Goal: Communication & Community: Ask a question

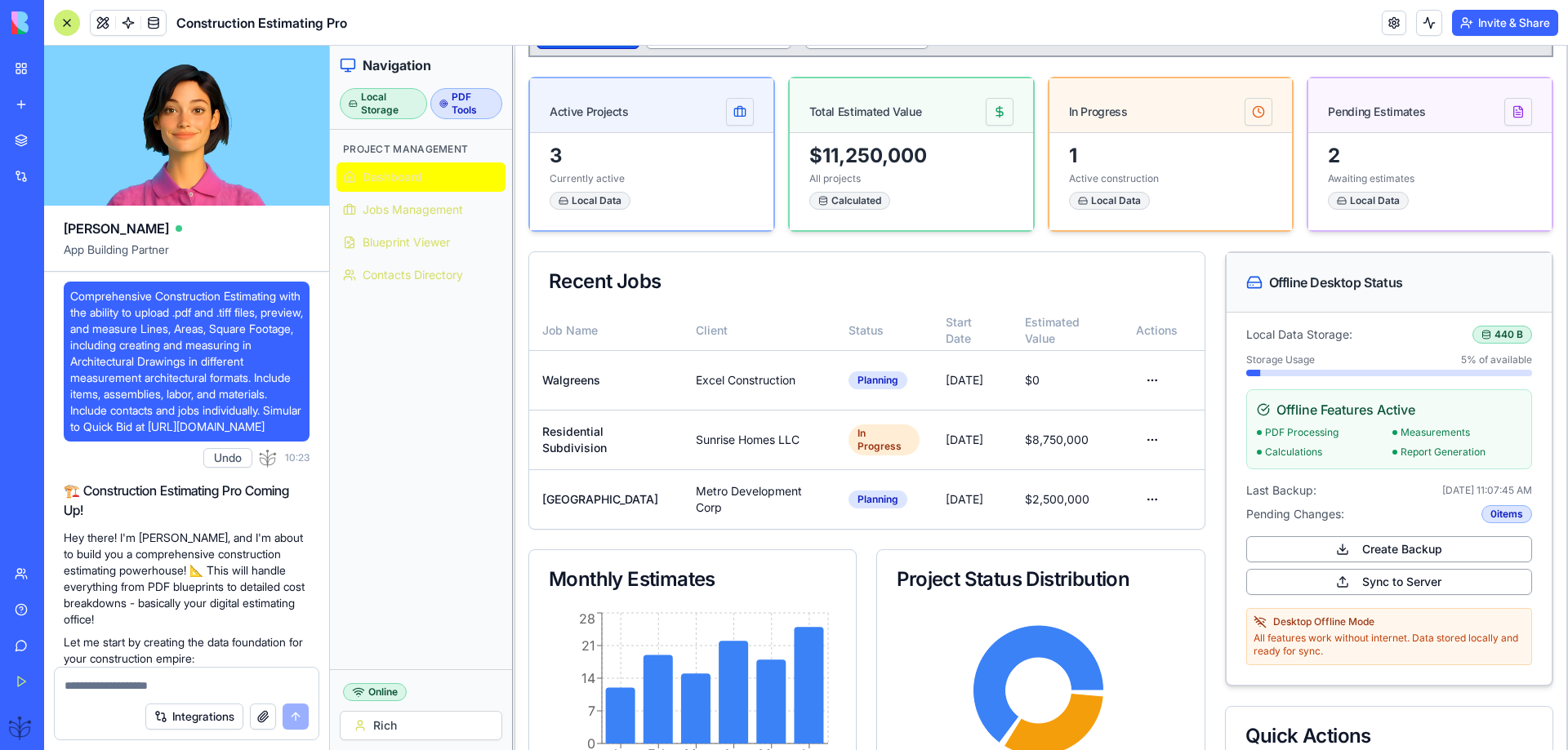
scroll to position [72586, 0]
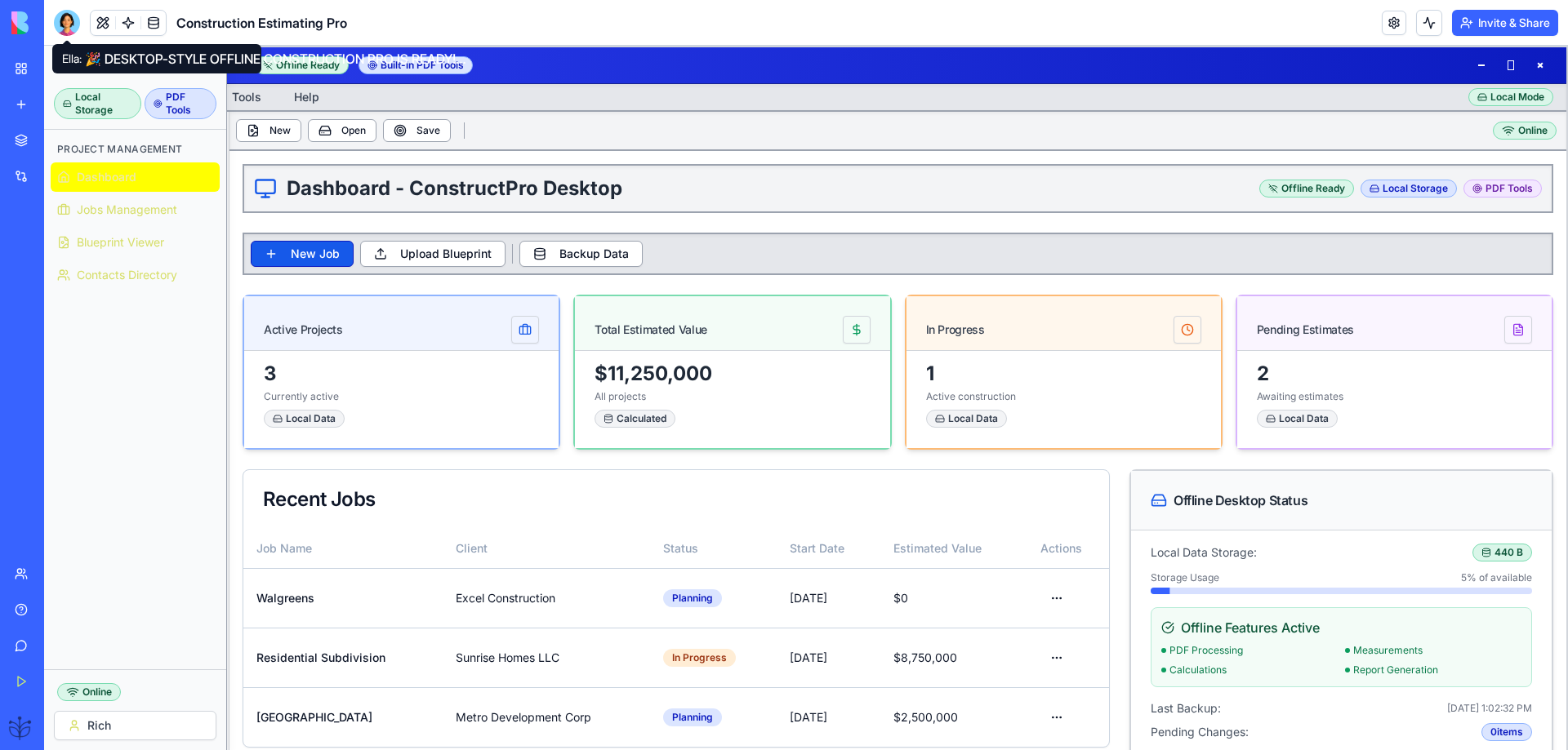
click at [66, 20] on div at bounding box center [67, 23] width 26 height 26
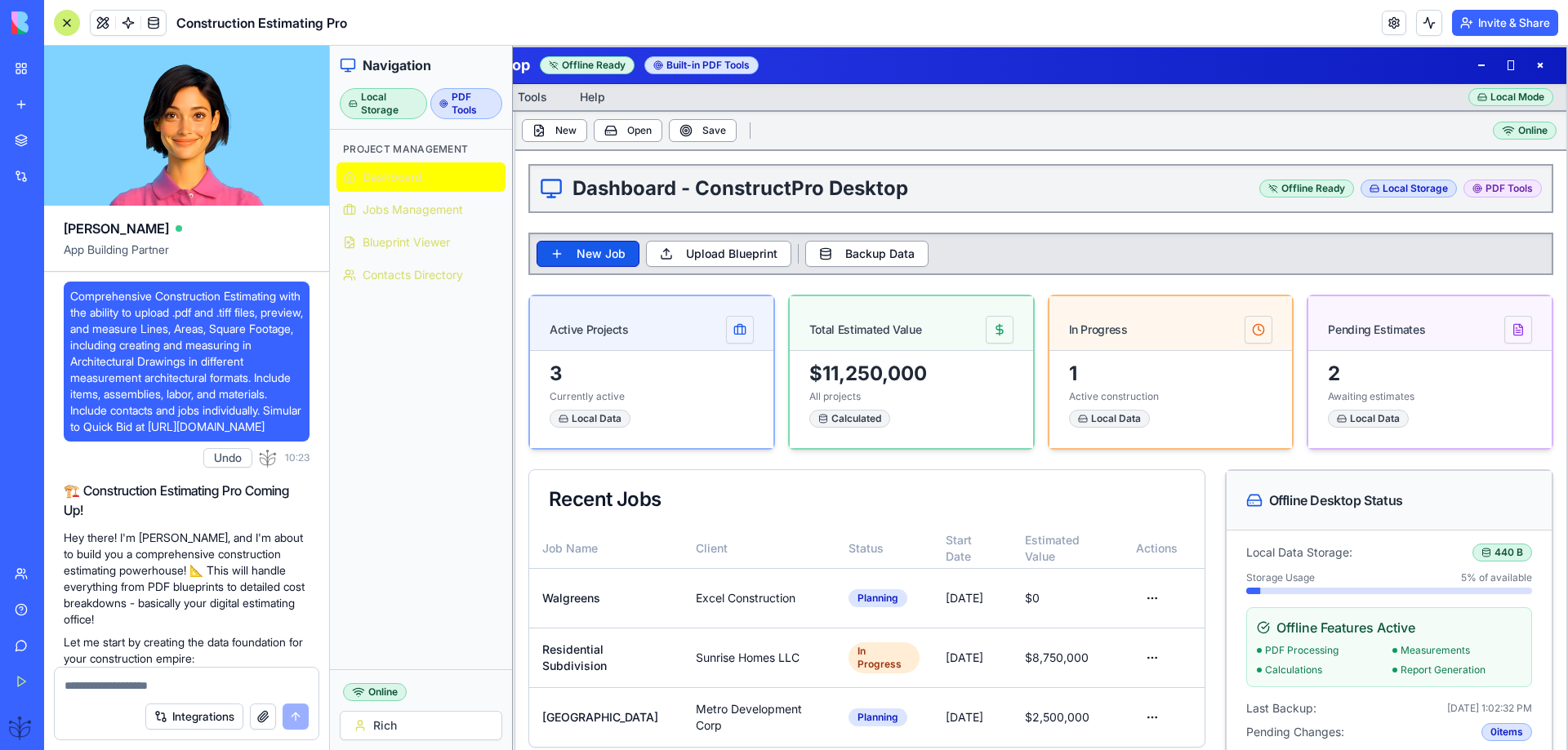
scroll to position [72586, 0]
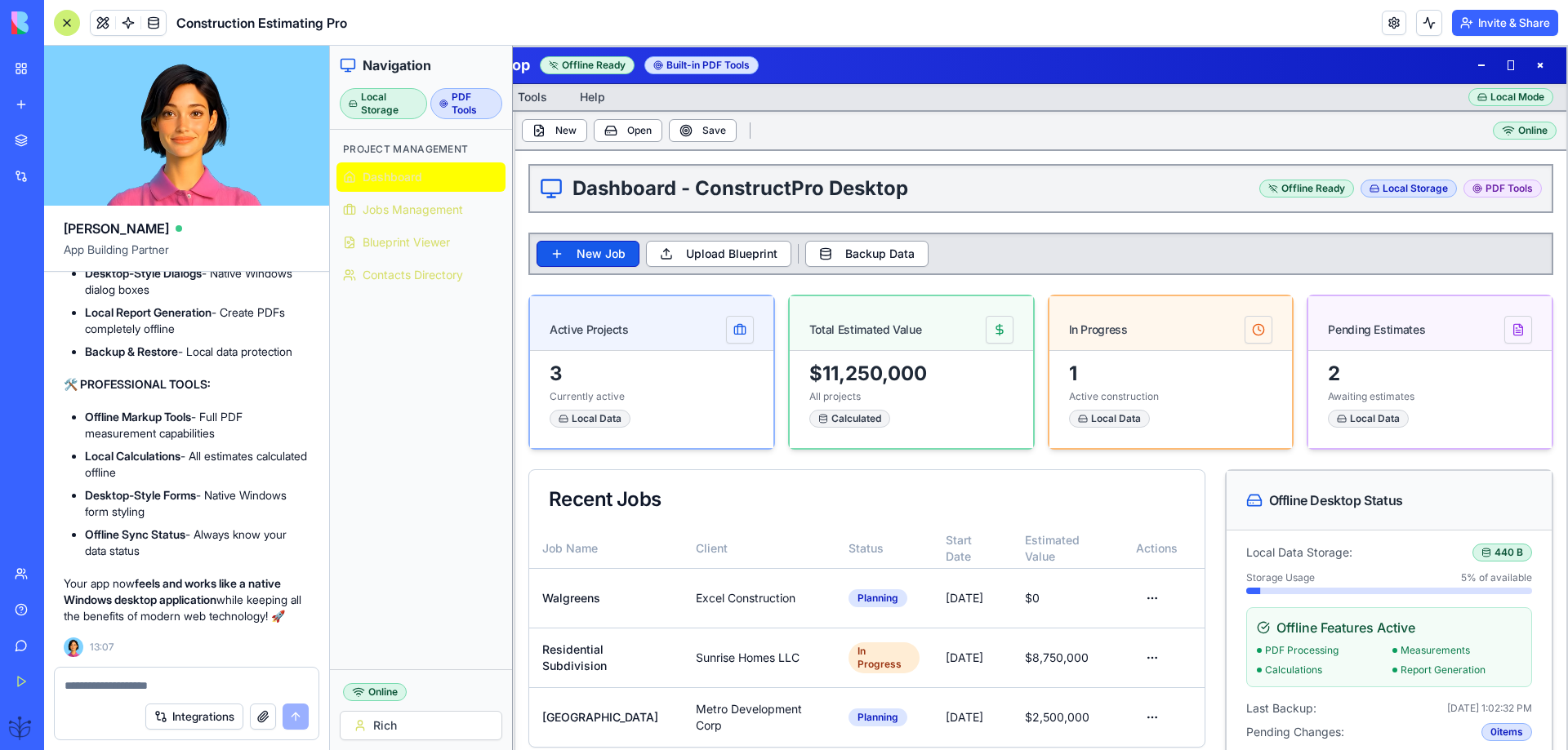
click at [64, 19] on div at bounding box center [67, 23] width 26 height 26
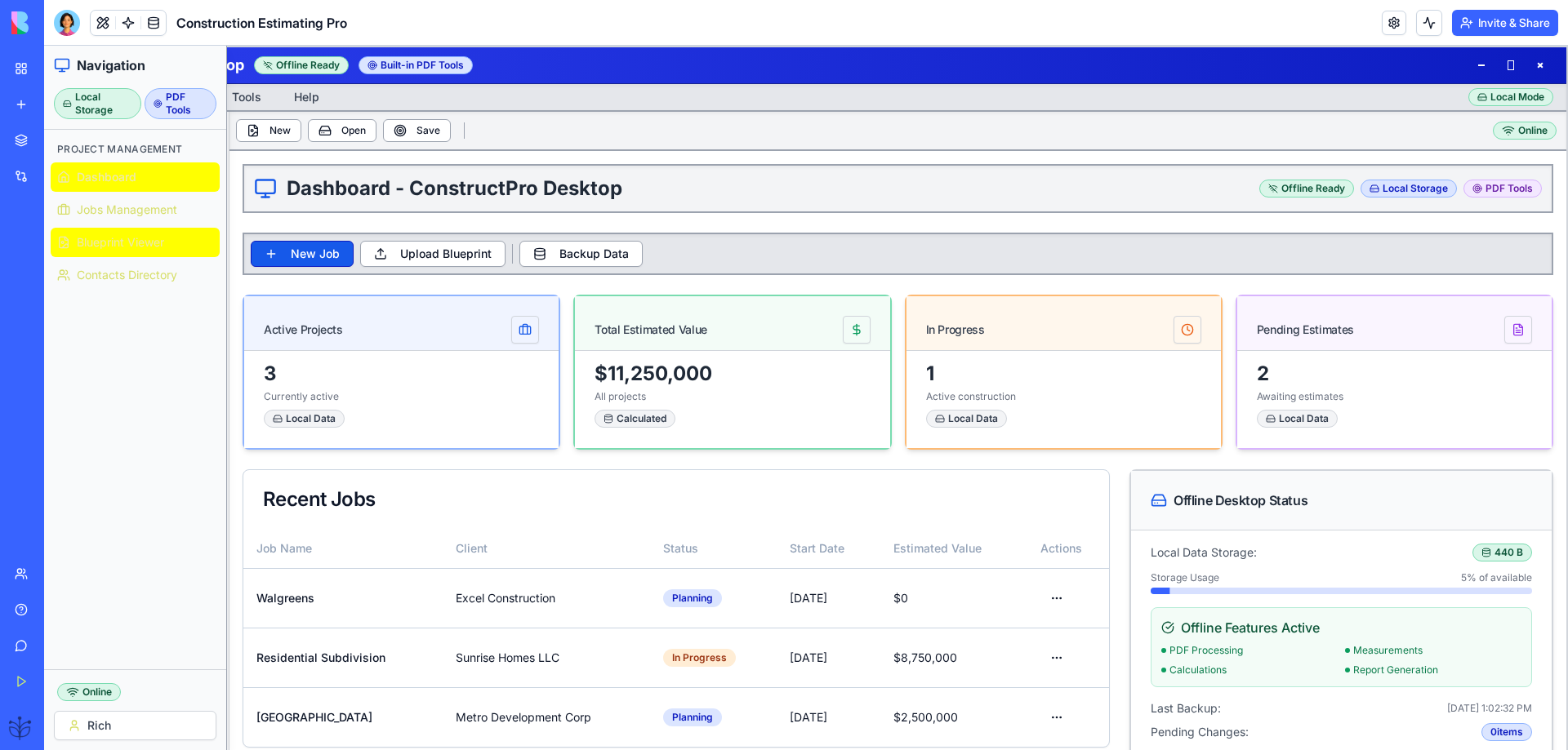
click at [120, 248] on span "Blueprint Viewer" at bounding box center [120, 242] width 87 height 16
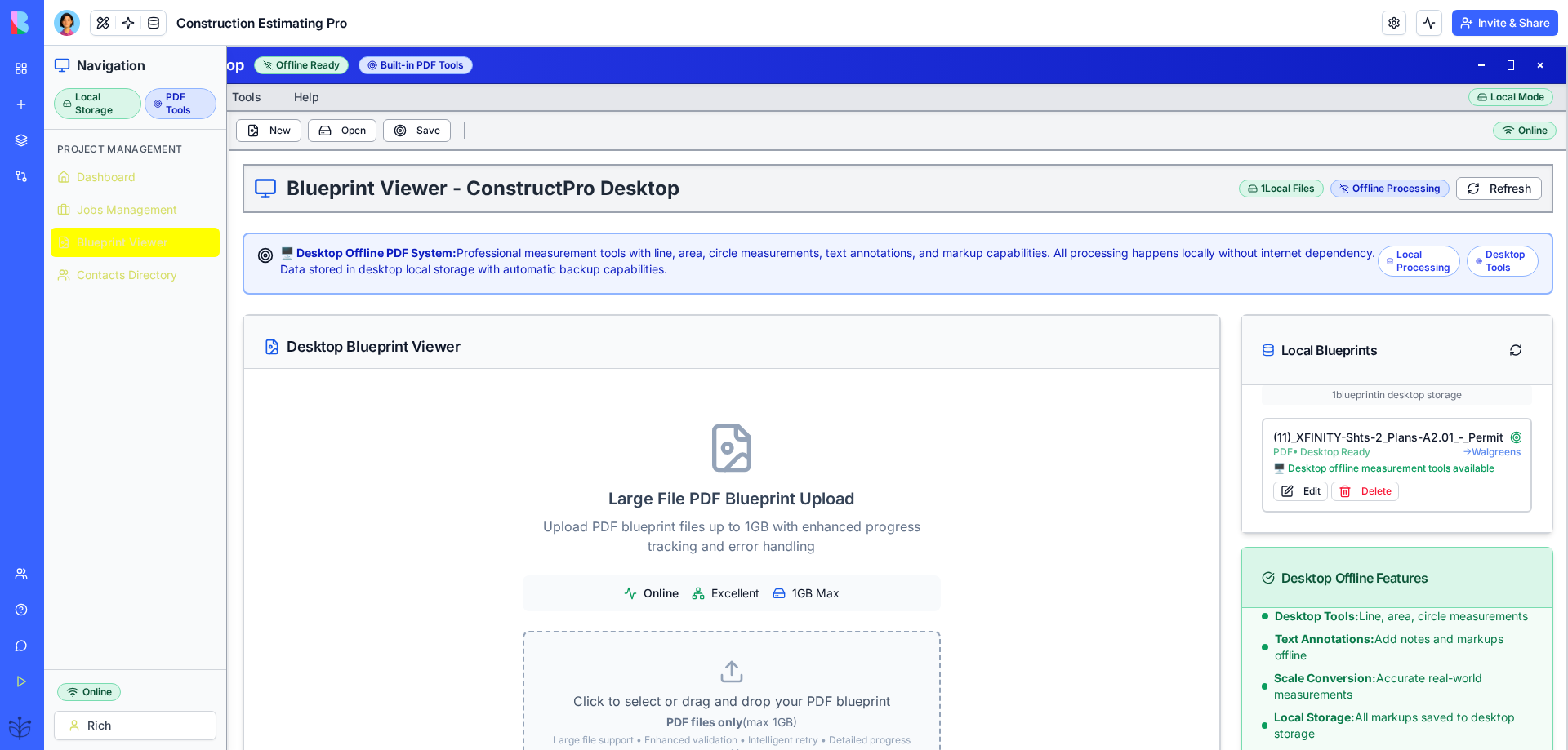
click at [719, 678] on icon at bounding box center [732, 672] width 26 height 26
click at [44, 46] on input "Click to select or drag and drop your PDF blueprint PDF files only (max 1GB) La…" at bounding box center [44, 46] width 0 height 0
type input "**********"
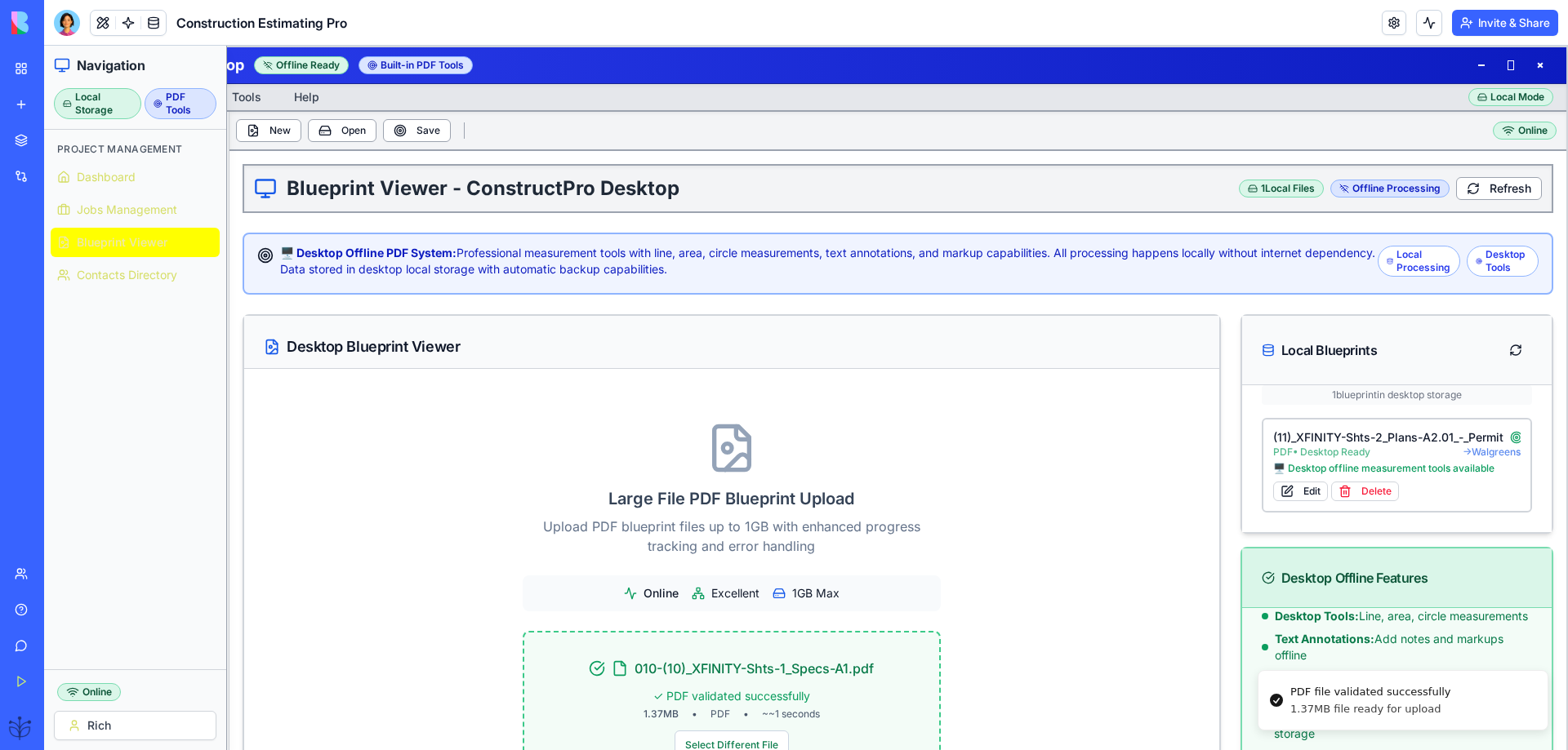
scroll to position [218, 0]
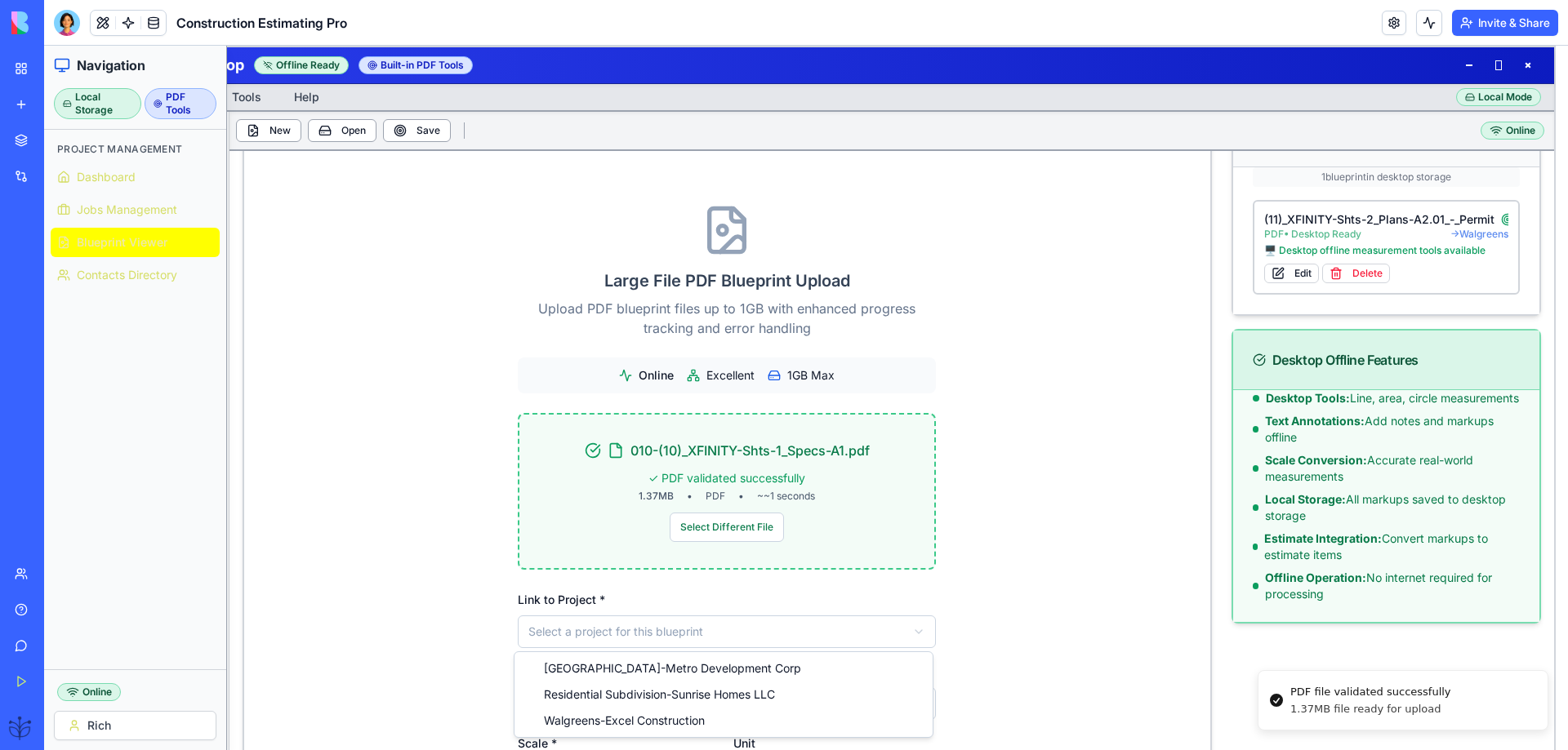
click at [574, 633] on html "ConstructPro Desktop Offline Ready Built-in PDF Tools File Edit View Tools Help…" at bounding box center [806, 432] width 1524 height 773
click at [578, 634] on html "ConstructPro Desktop Offline Ready Built-in PDF Tools File Edit View Tools Help…" at bounding box center [806, 432] width 1524 height 773
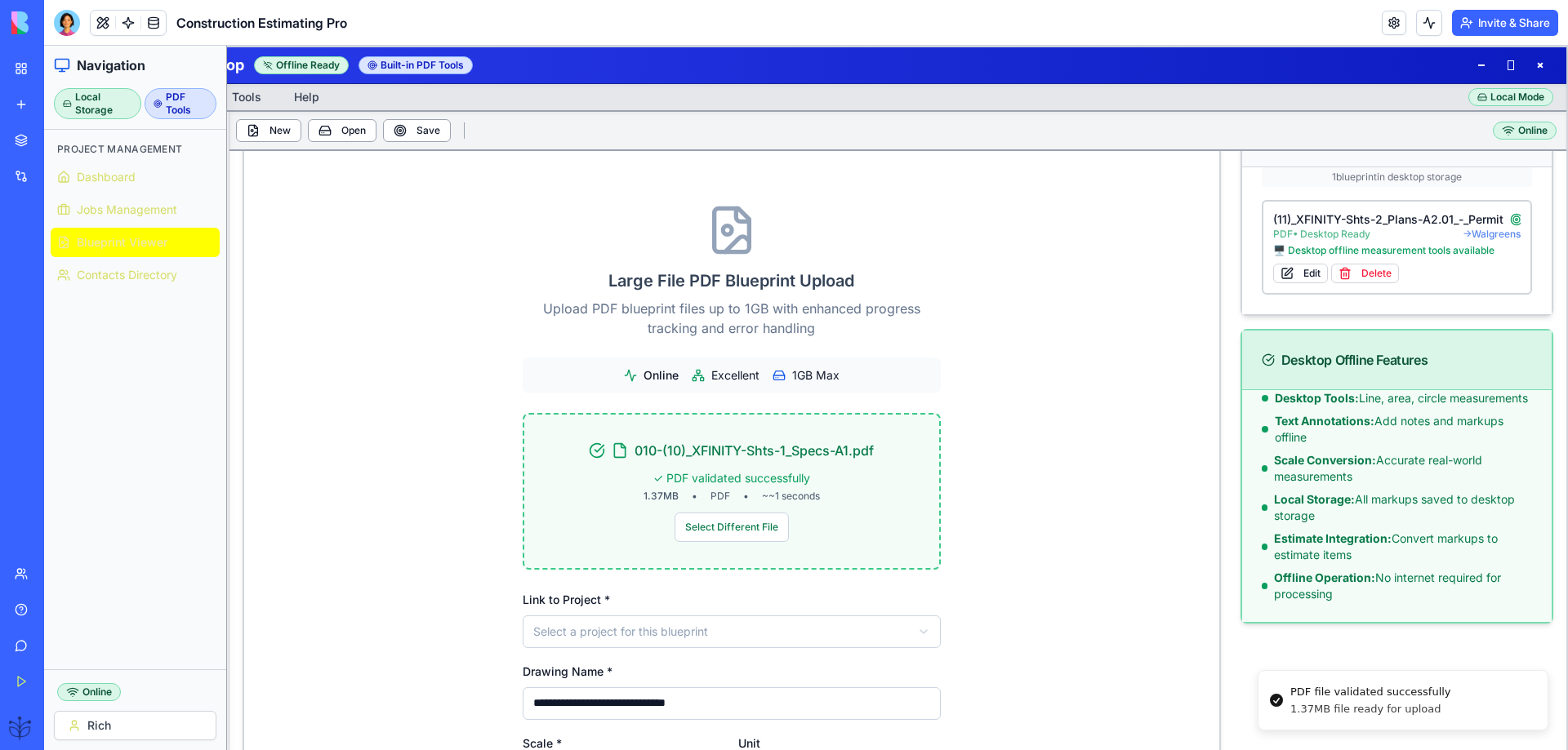
click at [577, 638] on html "ConstructPro Desktop Offline Ready Built-in PDF Tools File Edit View Tools Help…" at bounding box center [806, 432] width 1524 height 773
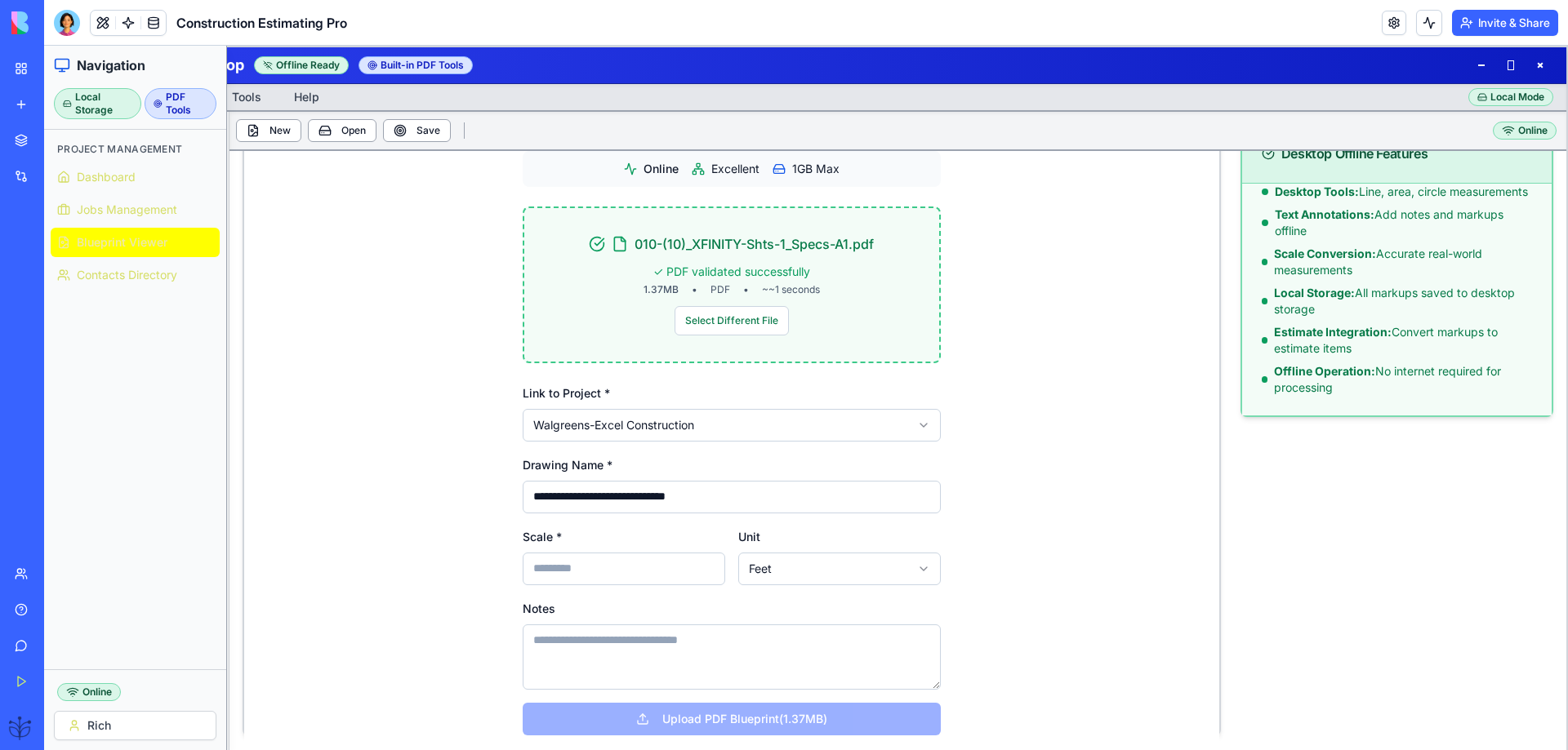
scroll to position [429, 0]
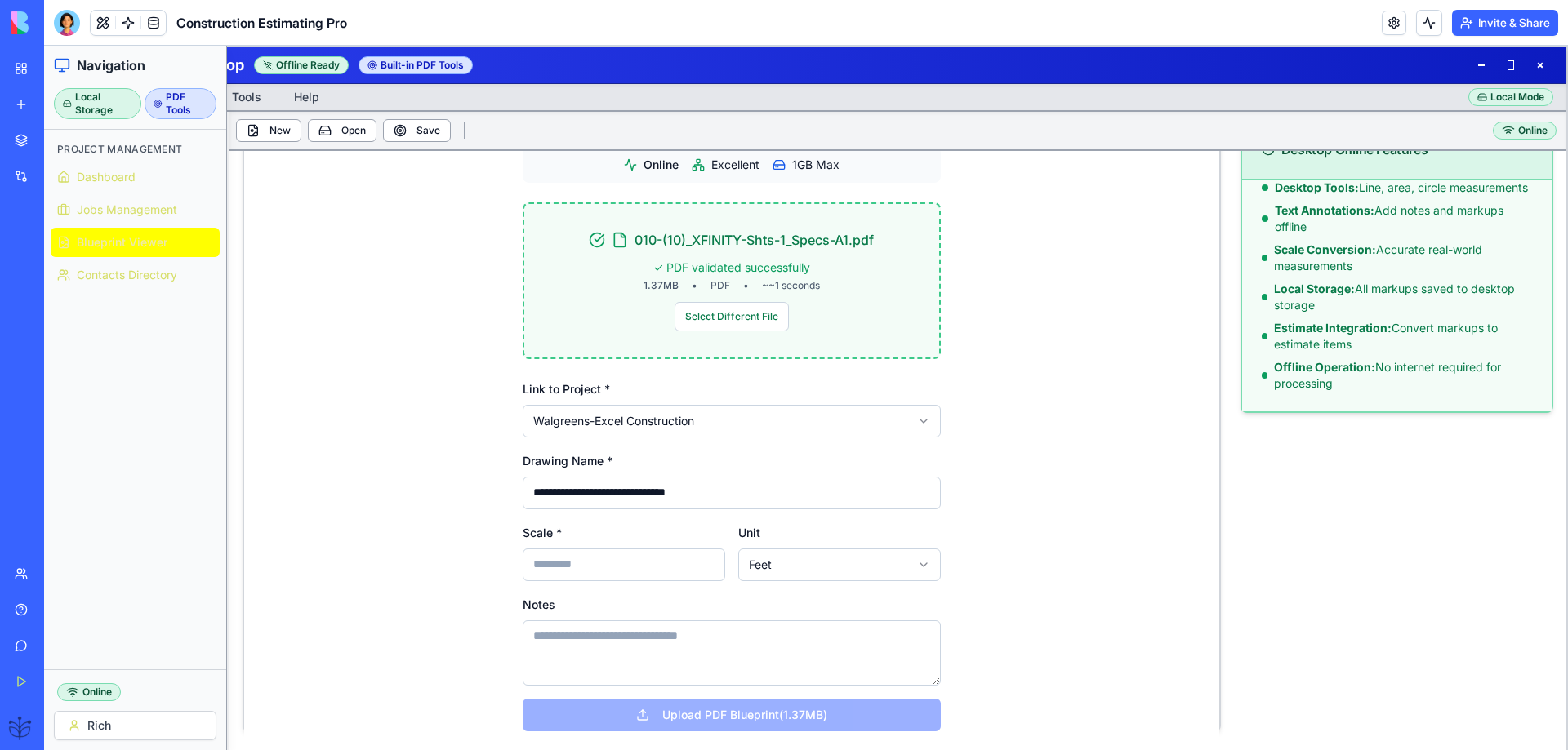
click at [542, 566] on input "Scale *" at bounding box center [624, 566] width 203 height 33
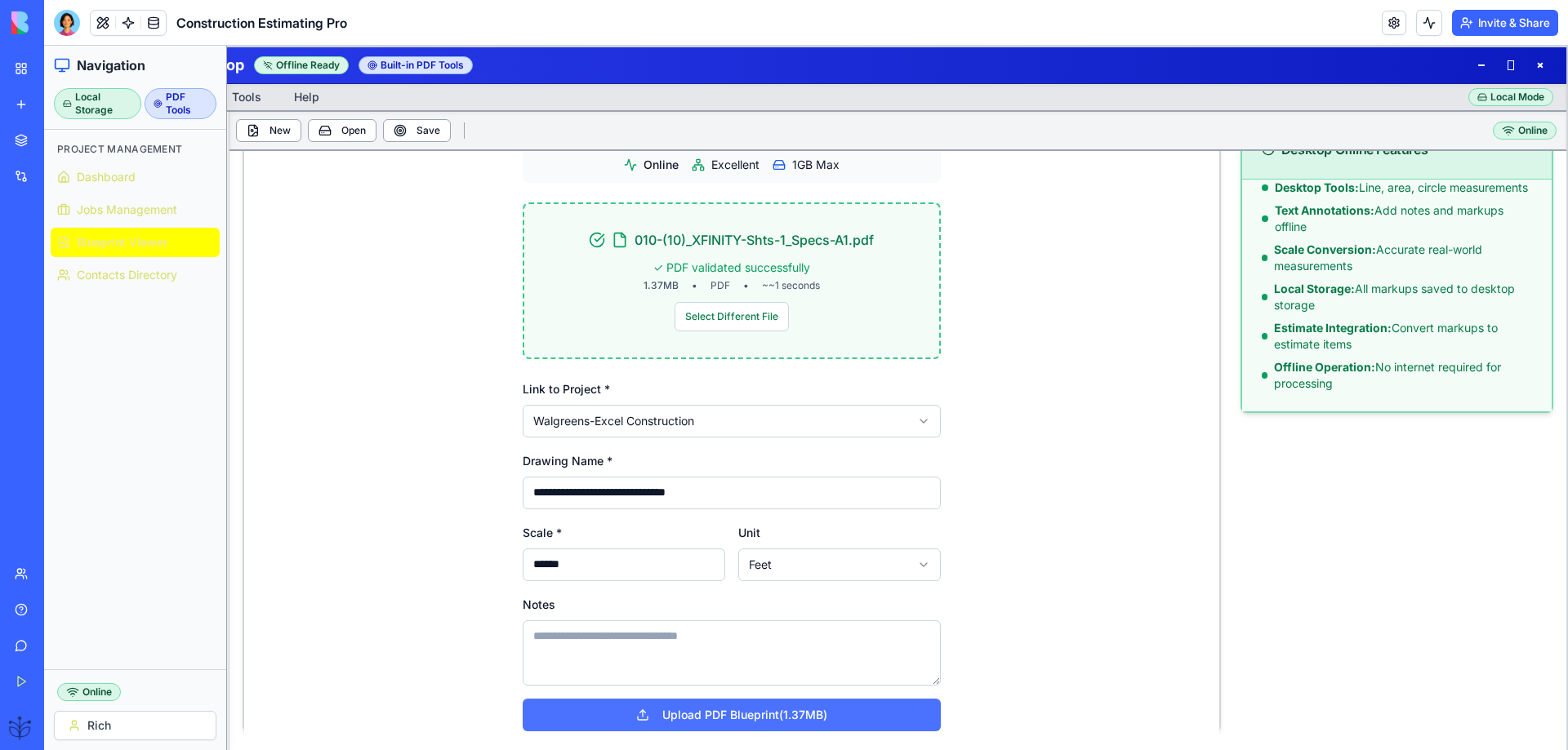
type input "******"
click at [723, 718] on button "Upload PDF Blueprint (1.37MB)" at bounding box center [731, 715] width 418 height 33
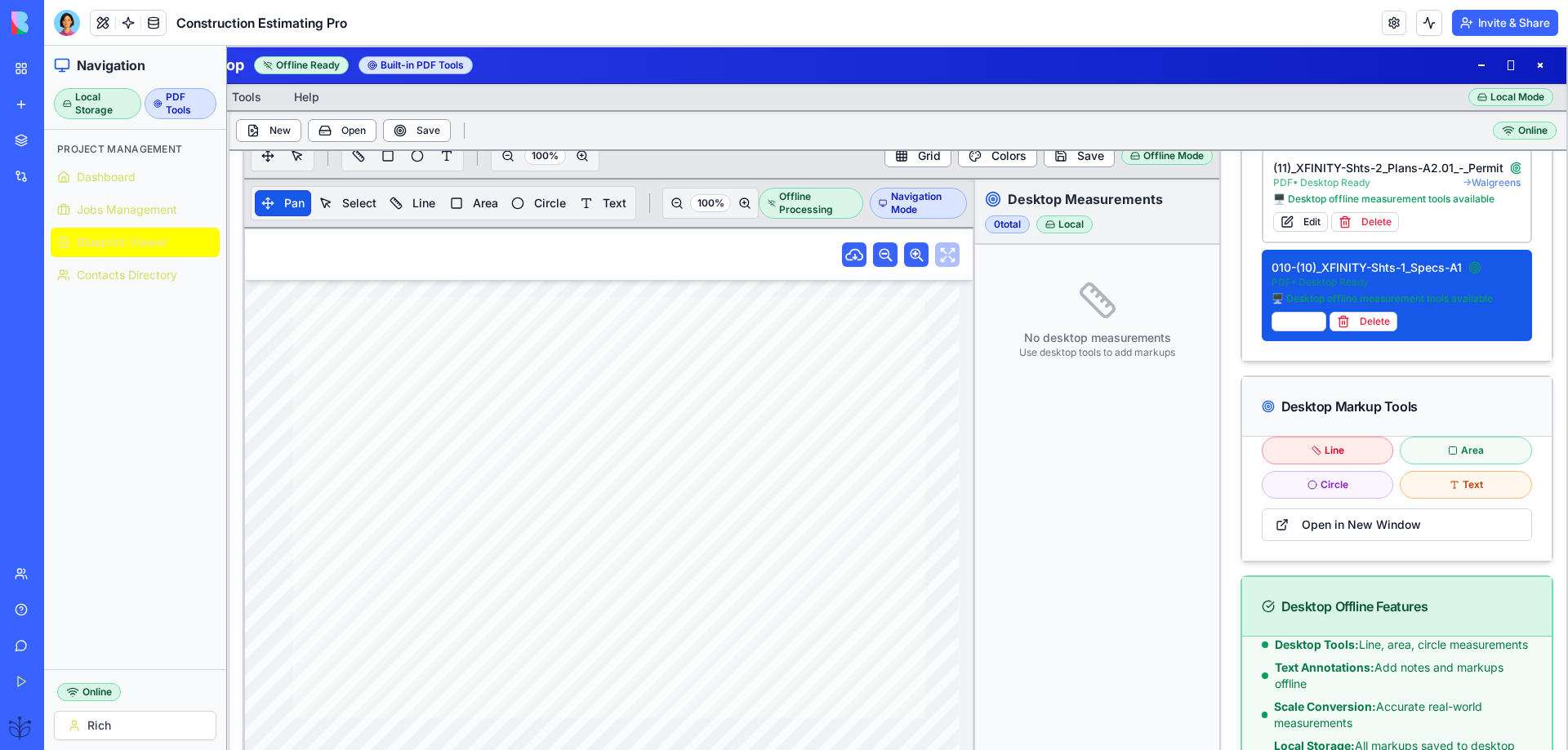
scroll to position [320, 0]
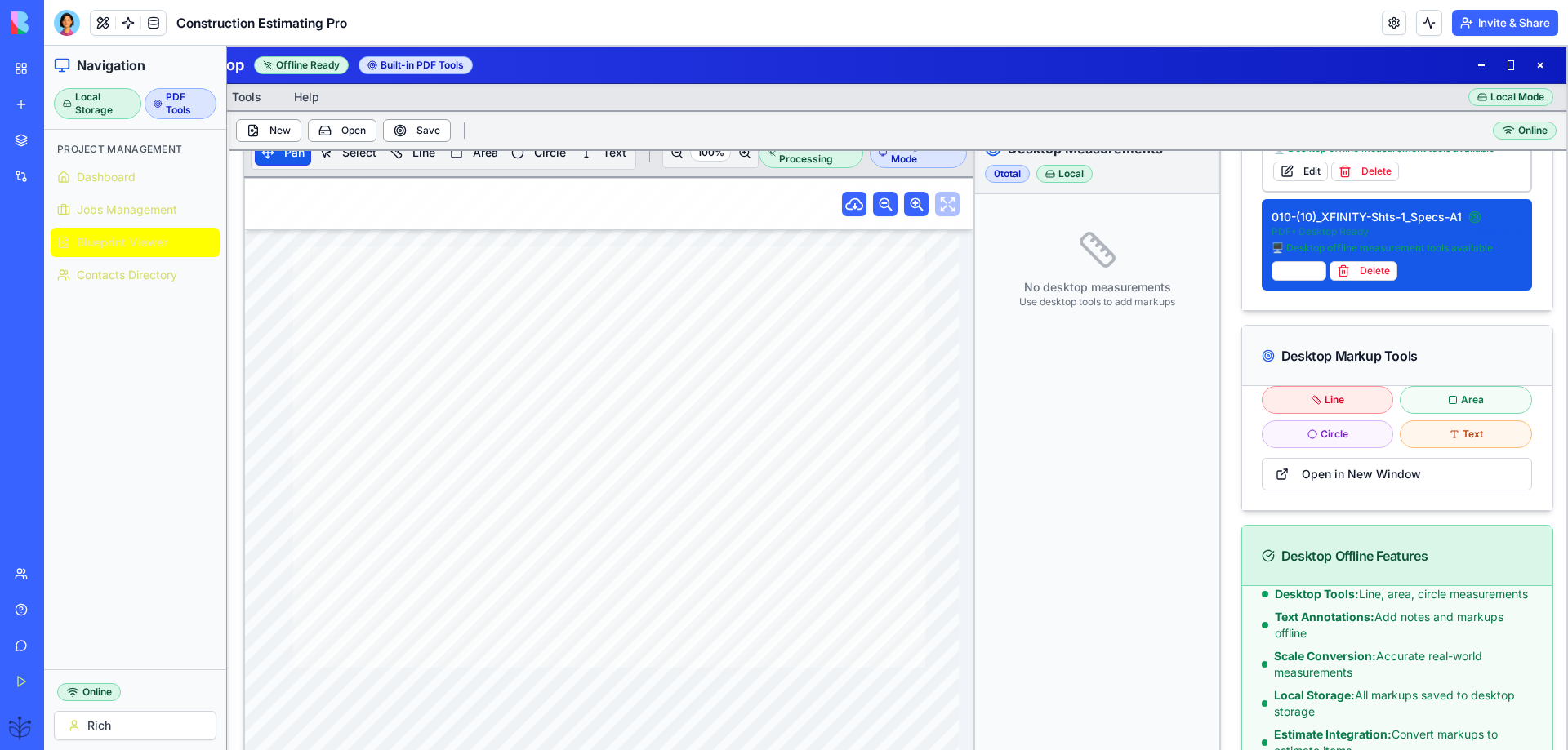
click at [1301, 403] on div "Line" at bounding box center [1328, 400] width 133 height 28
click at [1312, 404] on icon at bounding box center [1316, 399] width 10 height 10
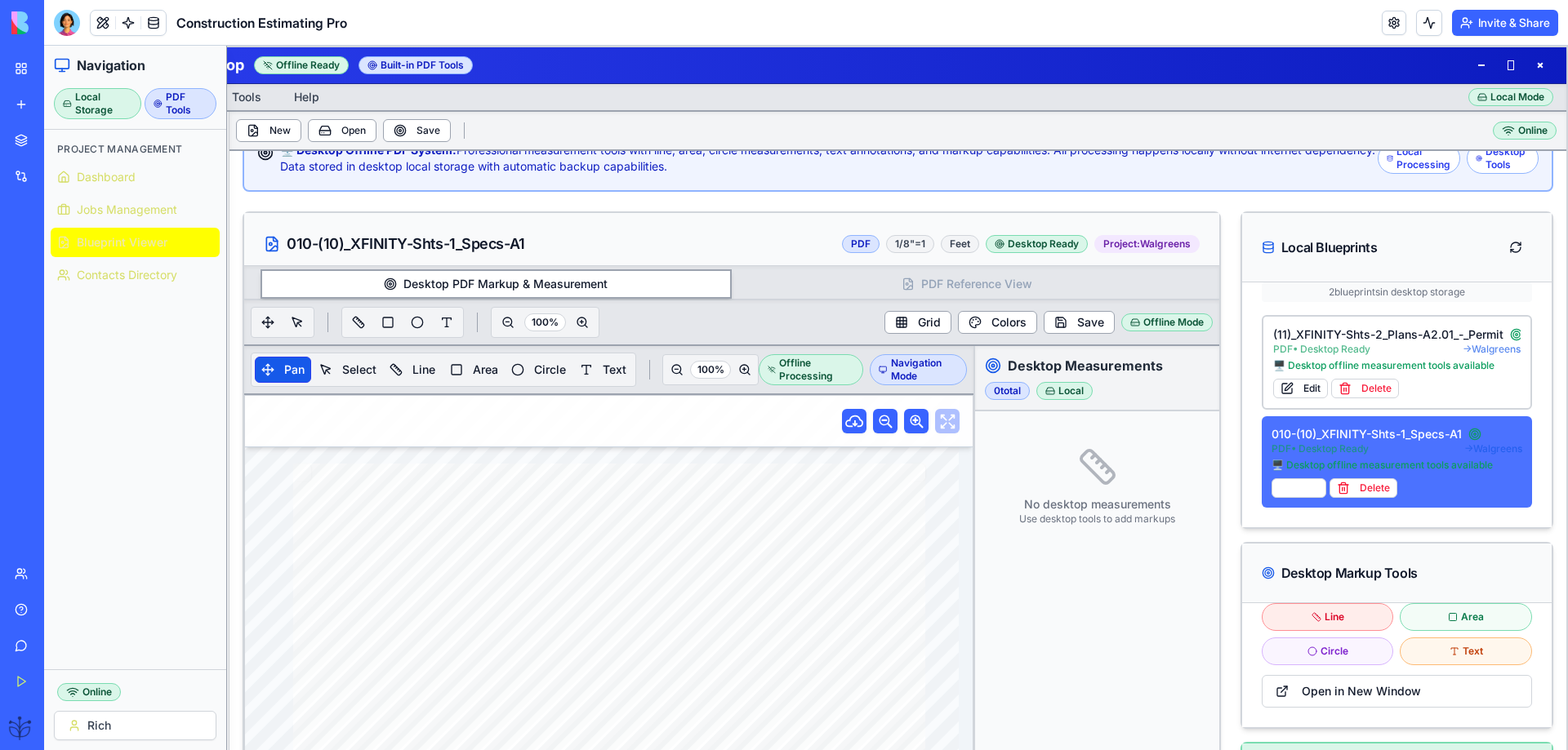
scroll to position [102, 0]
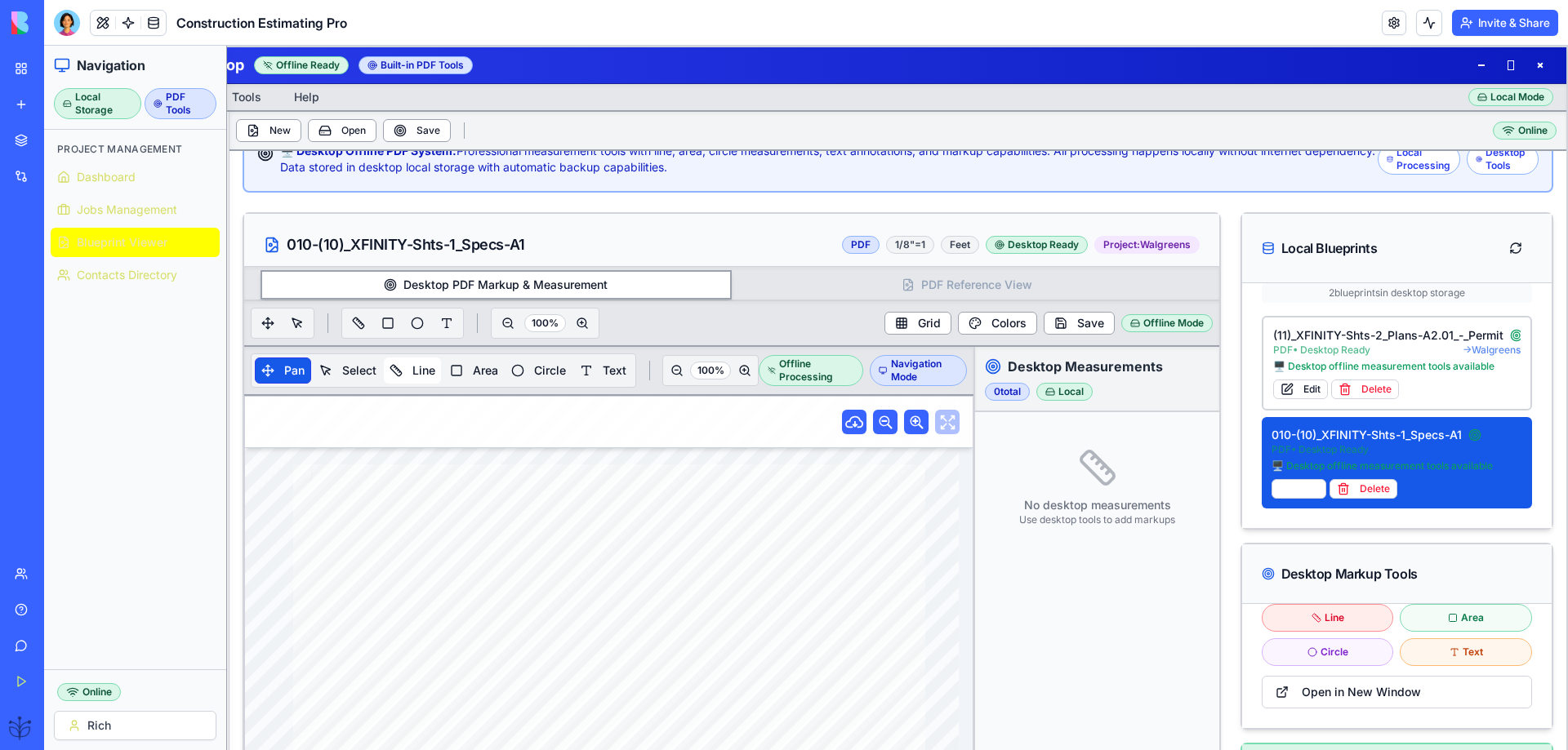
click at [414, 374] on button "Line" at bounding box center [412, 371] width 57 height 26
click at [892, 378] on div "Measurement Mode" at bounding box center [913, 371] width 107 height 31
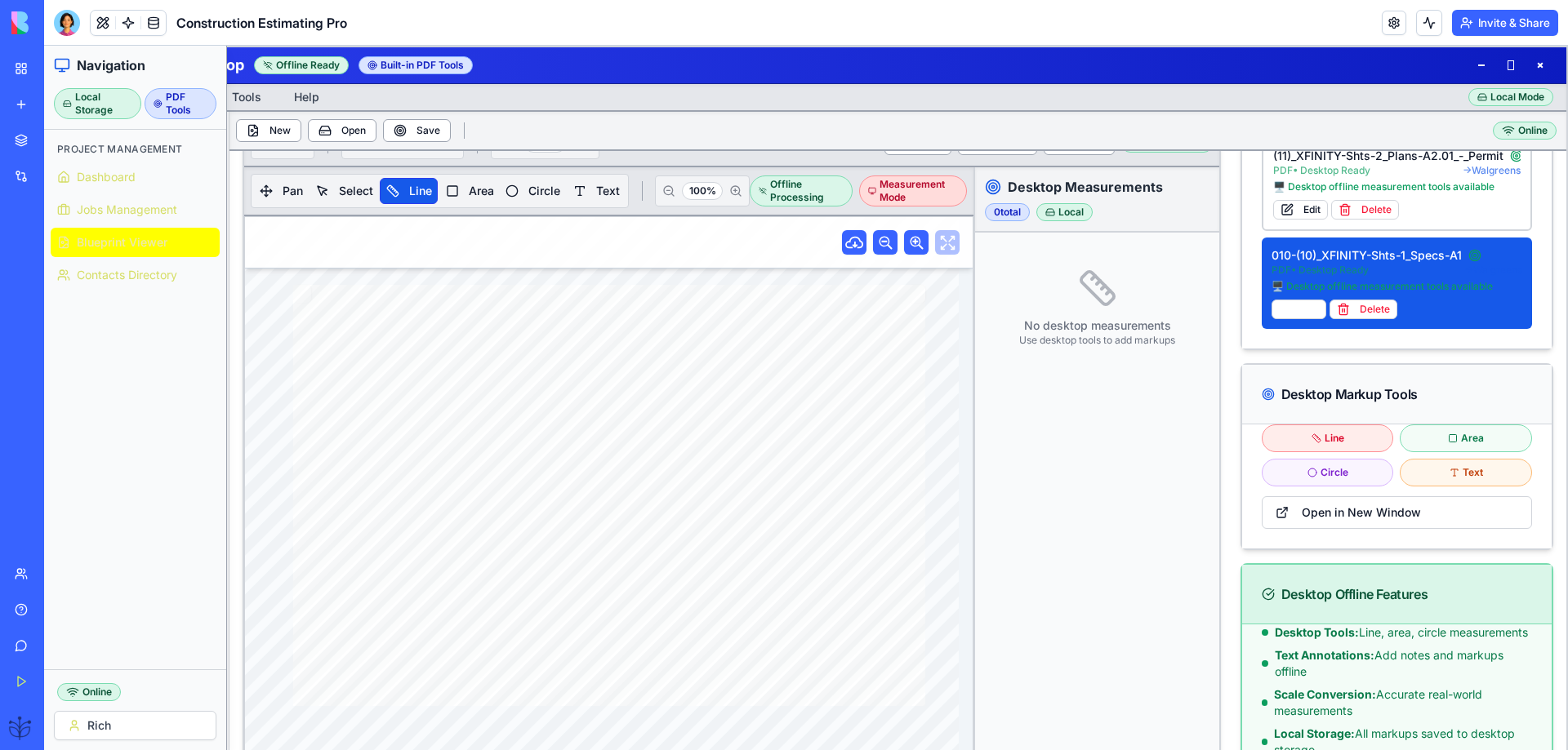
scroll to position [320, 0]
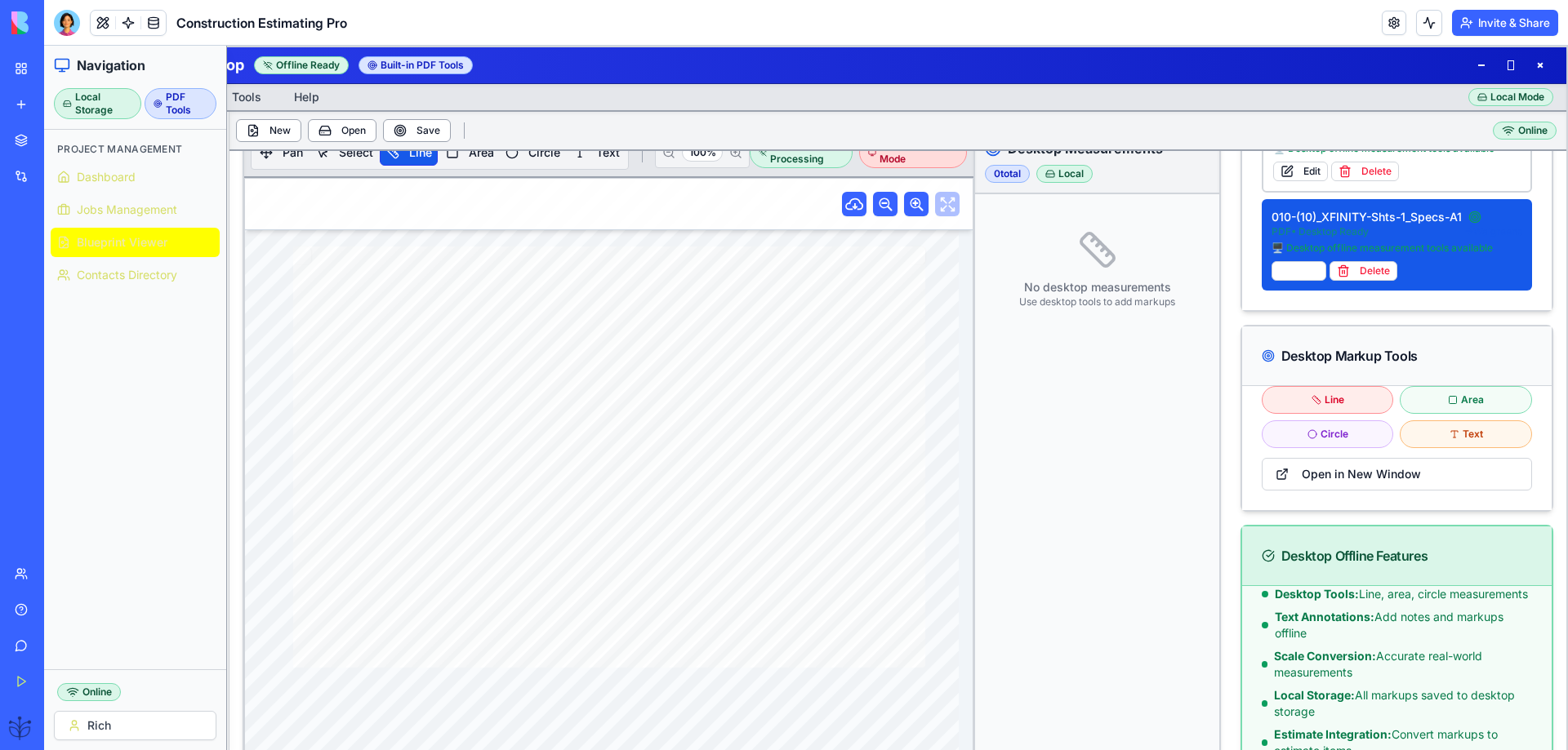
click at [1277, 394] on div "Line" at bounding box center [1328, 400] width 133 height 28
click at [1301, 469] on button "Open in New Window" at bounding box center [1397, 475] width 270 height 33
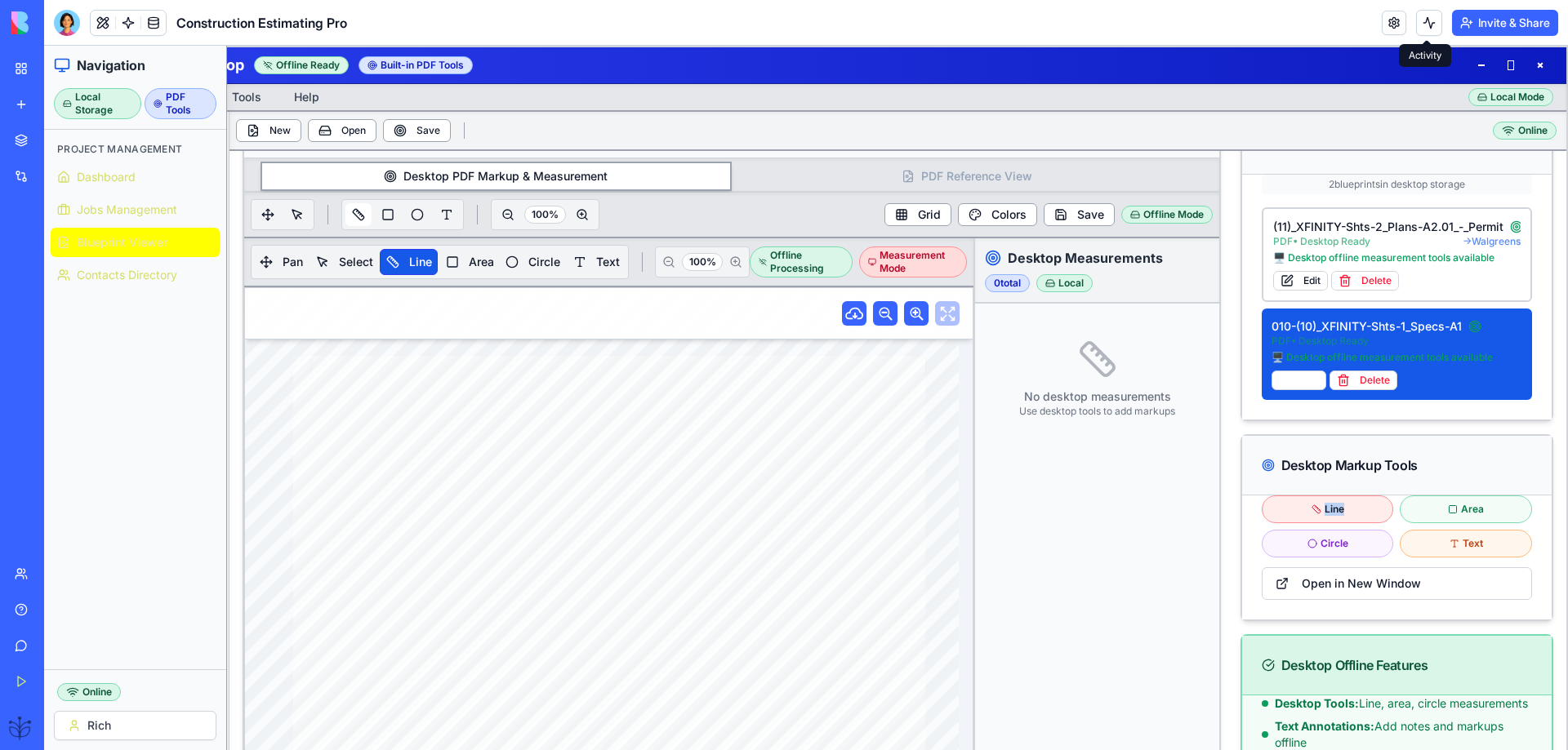
click at [357, 221] on button at bounding box center [359, 215] width 26 height 23
click at [359, 210] on button at bounding box center [359, 215] width 26 height 23
click at [396, 263] on button "Line" at bounding box center [408, 262] width 57 height 26
click at [397, 263] on button "Line" at bounding box center [408, 262] width 57 height 26
click at [1048, 286] on div "Local" at bounding box center [1064, 283] width 56 height 18
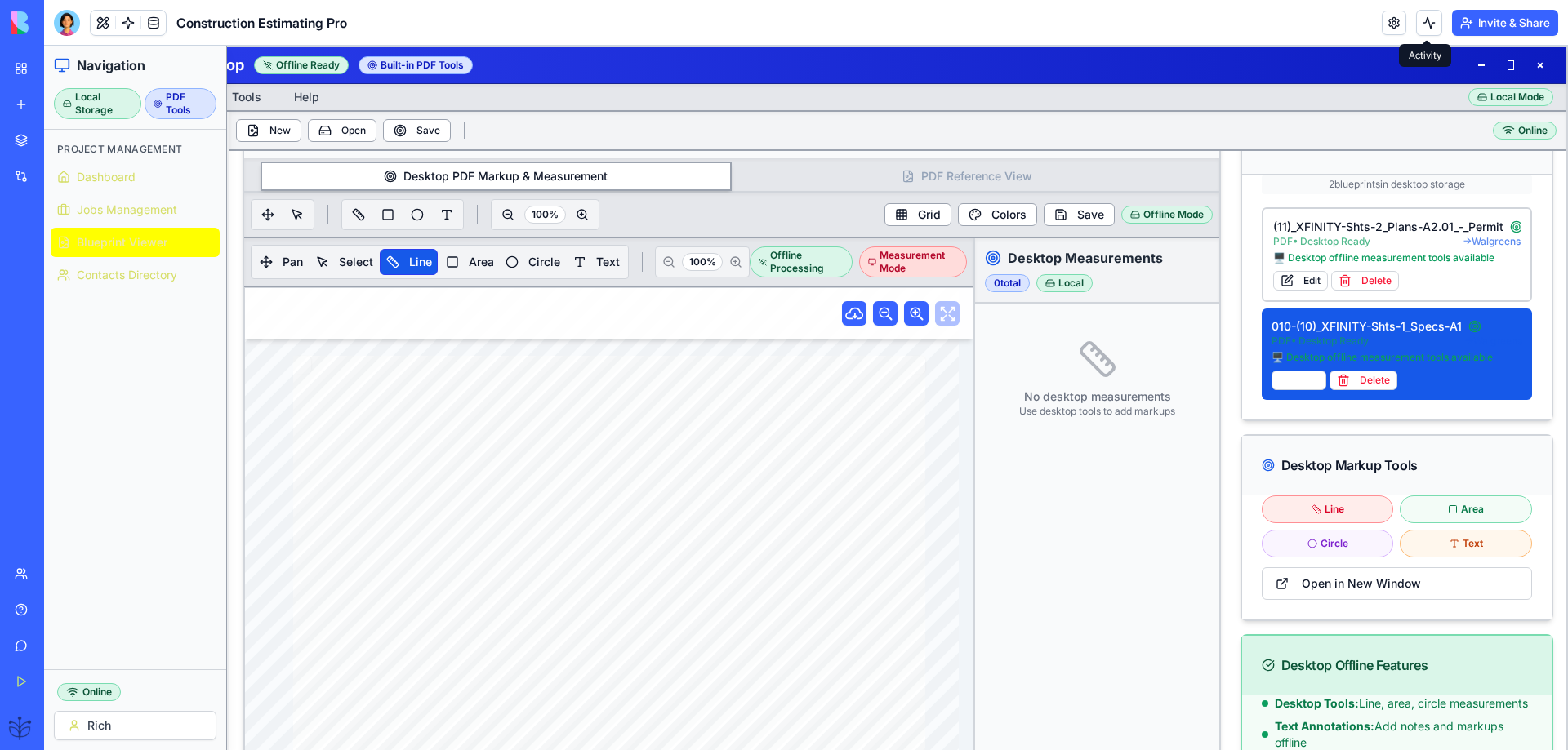
click at [1000, 288] on div "0 total" at bounding box center [1008, 283] width 45 height 18
click at [975, 220] on button "Colors" at bounding box center [997, 215] width 79 height 23
click at [977, 220] on button "Colors" at bounding box center [997, 215] width 79 height 23
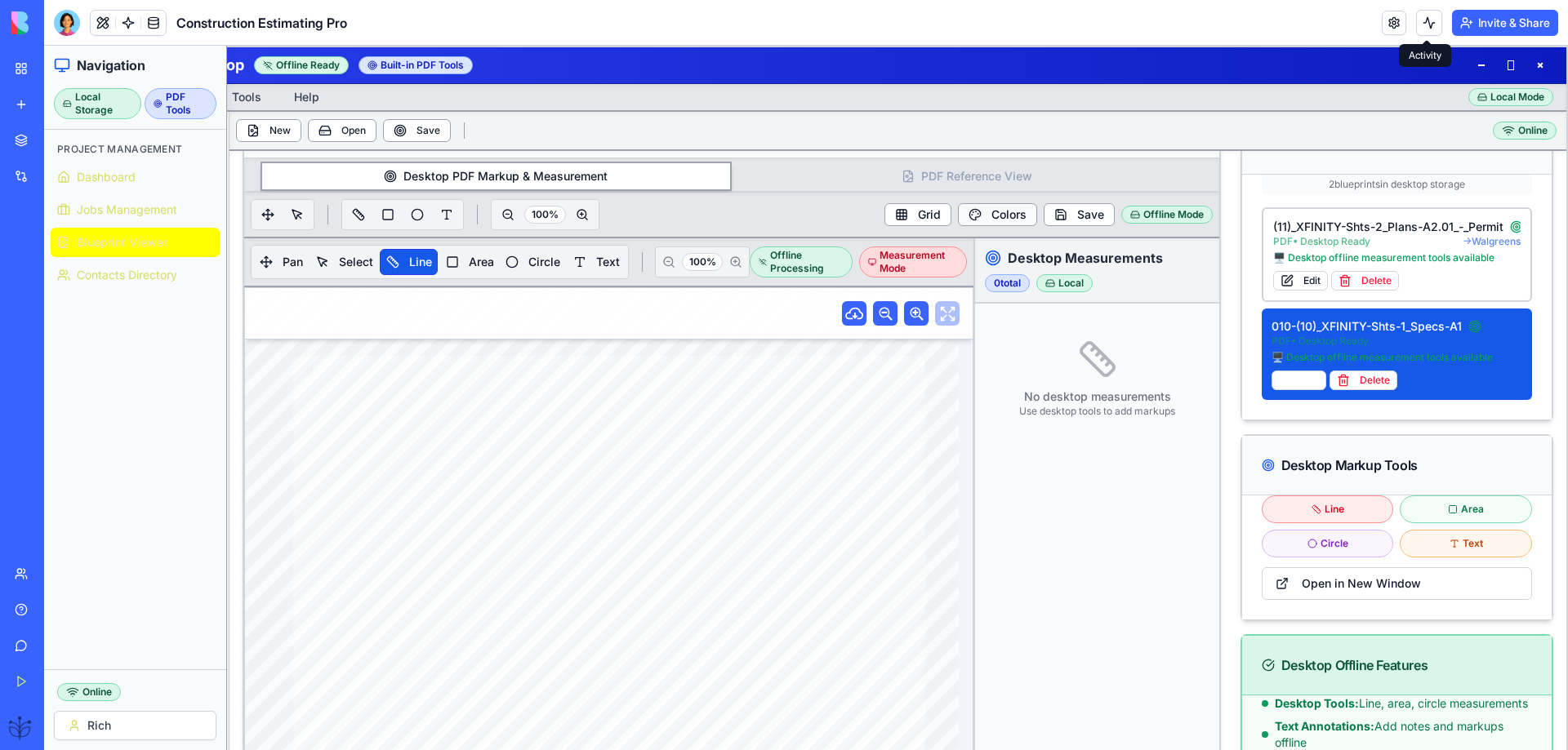
click at [977, 220] on button "Colors" at bounding box center [997, 215] width 79 height 23
click at [976, 220] on button "Colors" at bounding box center [997, 215] width 79 height 23
drag, startPoint x: 397, startPoint y: 46, endPoint x: 391, endPoint y: 60, distance: 15.2
click at [393, 53] on div "ConstructPro Desktop Offline Ready Built-in PDF Tools File Edit View Tools Help…" at bounding box center [806, 432] width 1524 height 773
click at [388, 68] on div "Built-in PDF Tools" at bounding box center [416, 65] width 114 height 18
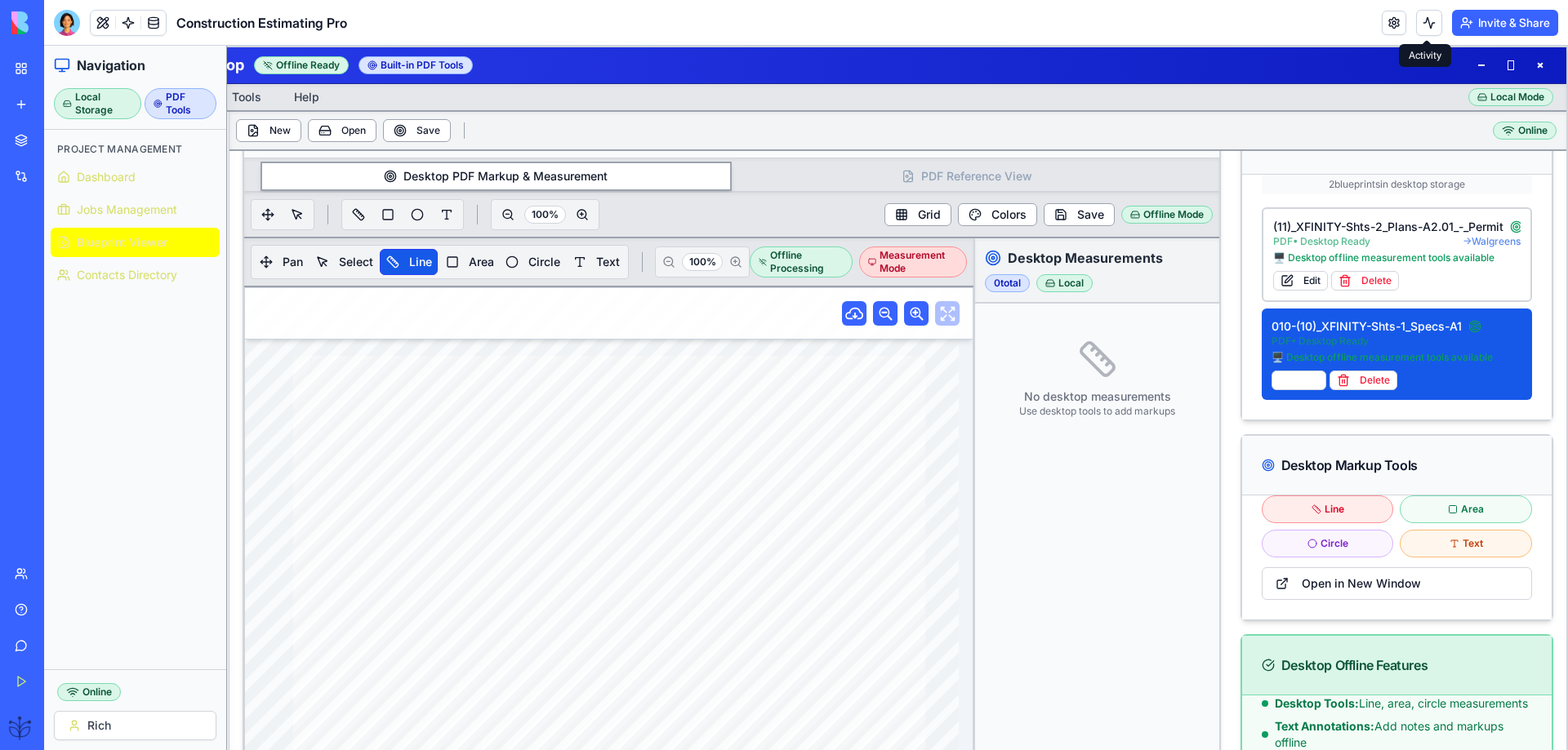
click at [165, 100] on div "PDF Tools" at bounding box center [180, 104] width 72 height 31
click at [70, 21] on div at bounding box center [67, 23] width 26 height 26
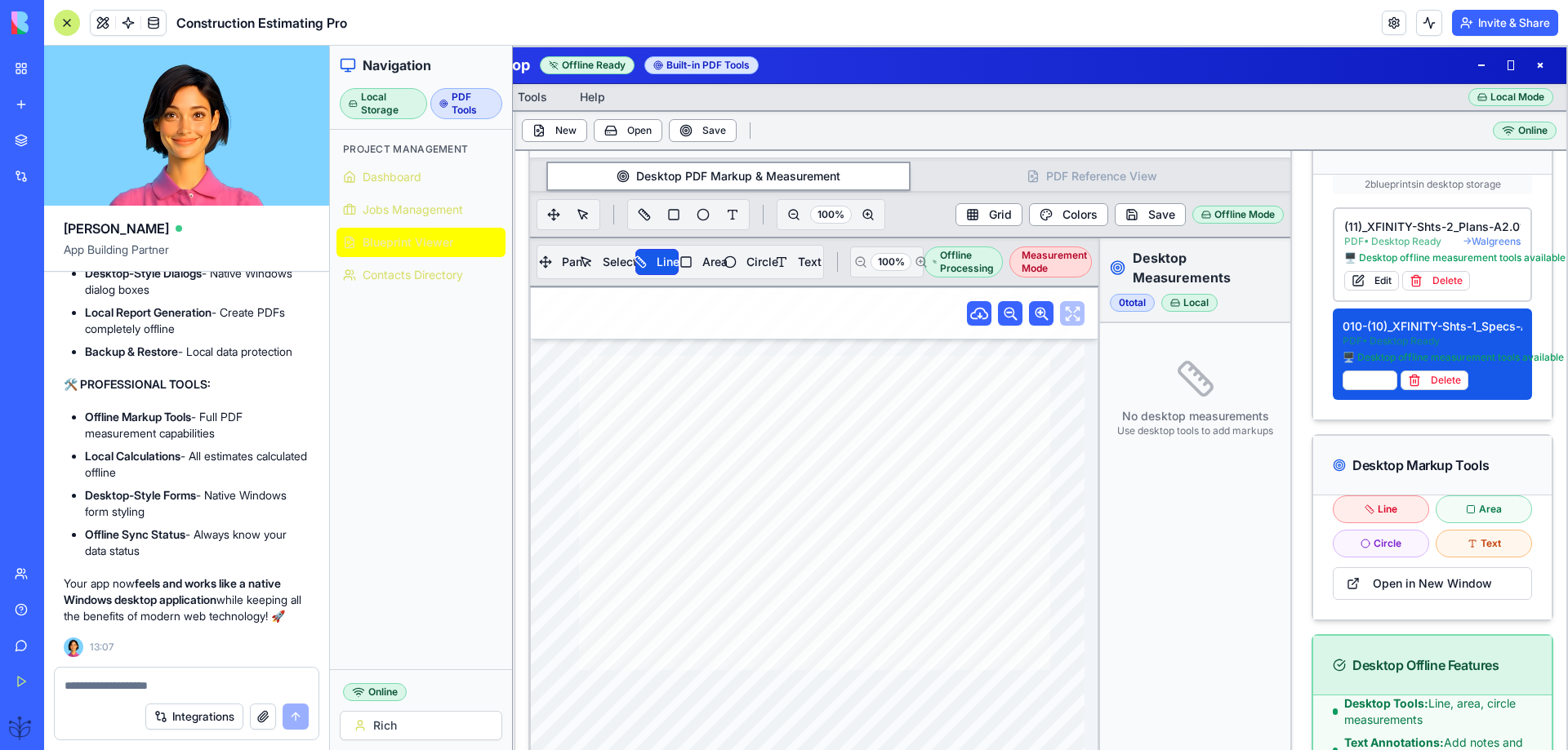
scroll to position [71171, 0]
drag, startPoint x: 121, startPoint y: 408, endPoint x: 126, endPoint y: 416, distance: 9.4
drag, startPoint x: 230, startPoint y: 420, endPoint x: 113, endPoint y: 409, distance: 117.5
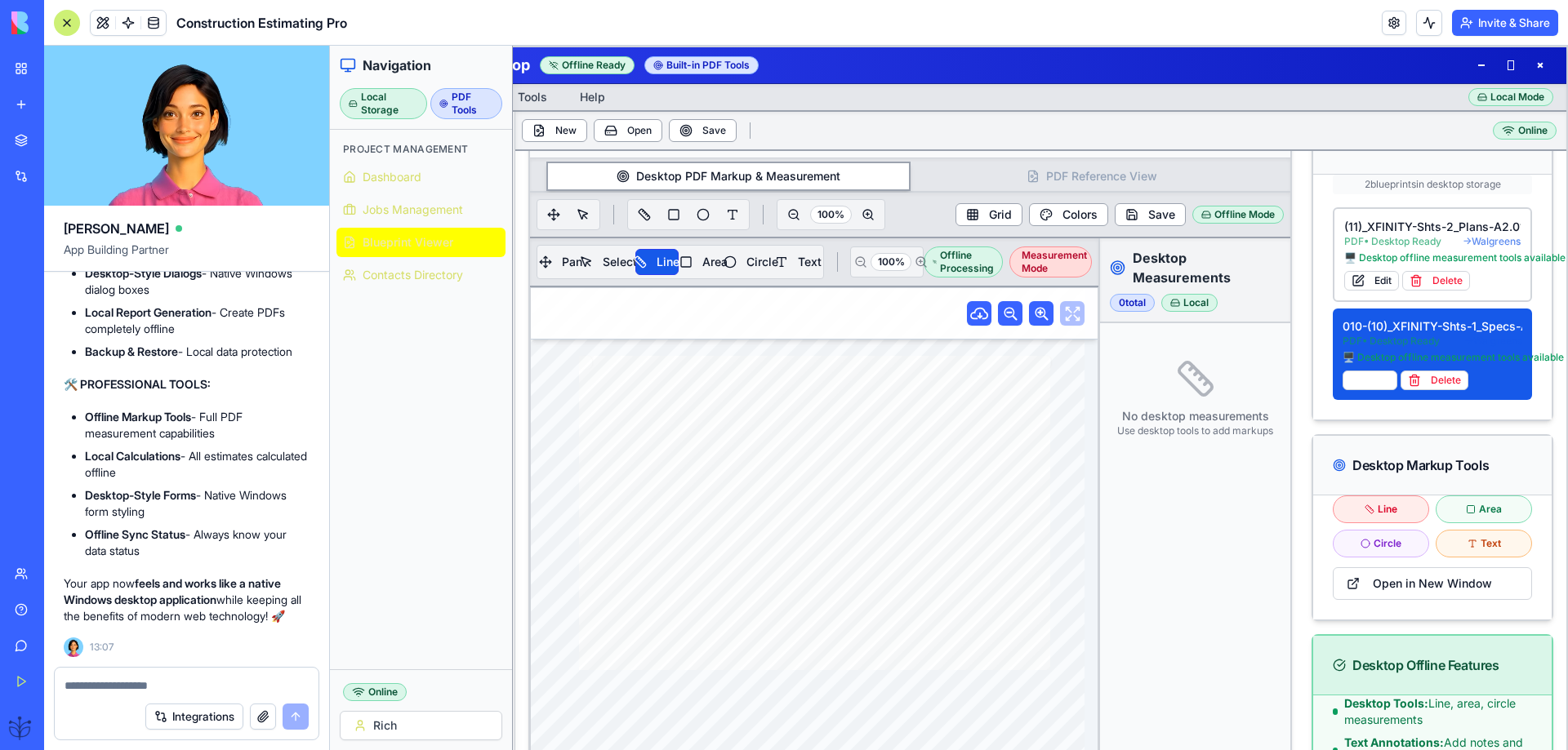
copy p "developer who specializes in desktop software development"
click at [70, 680] on textarea at bounding box center [186, 686] width 244 height 16
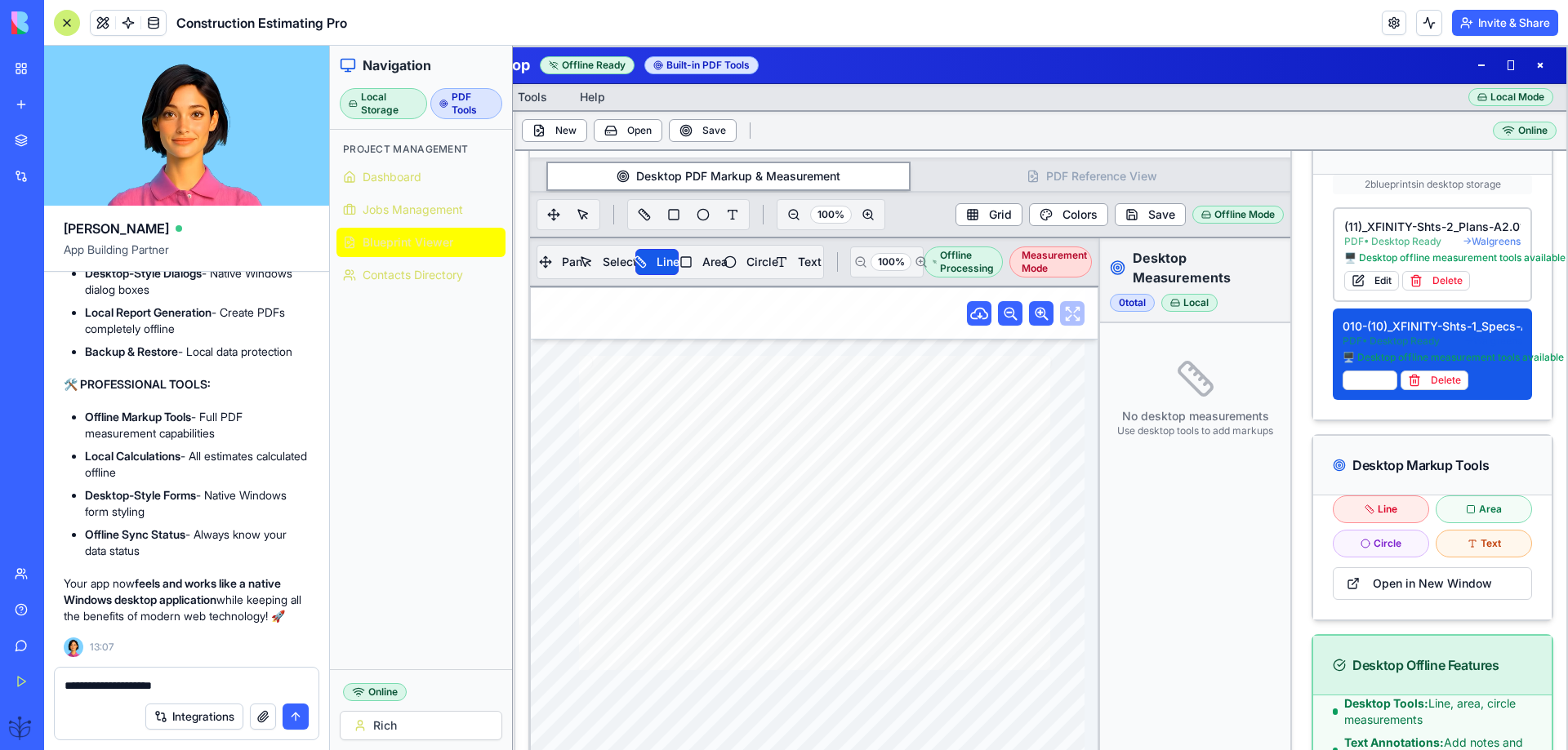
paste textarea "**********"
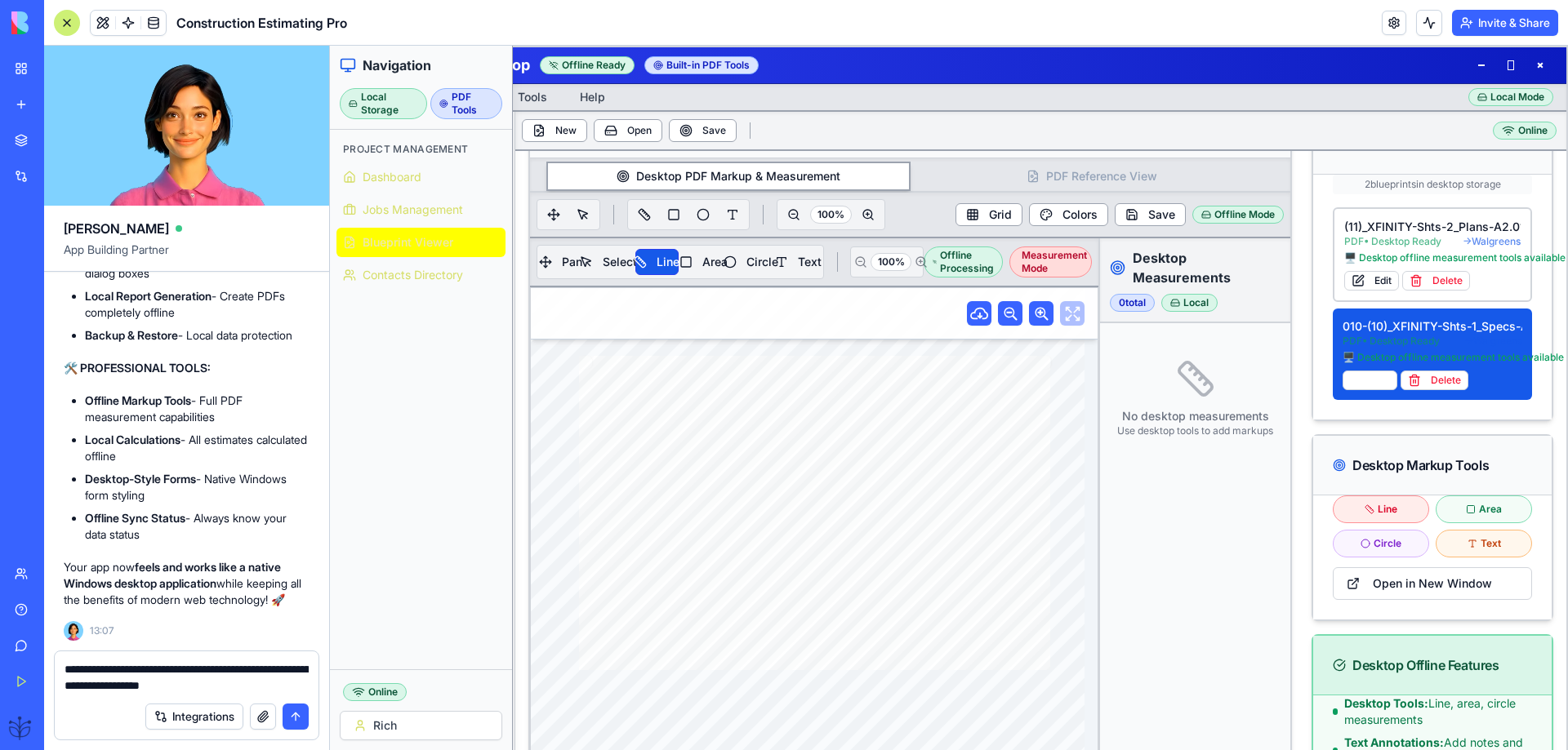
click at [169, 670] on textarea "**********" at bounding box center [186, 678] width 244 height 33
type textarea "**********"
click at [299, 712] on button "submit" at bounding box center [295, 717] width 26 height 26
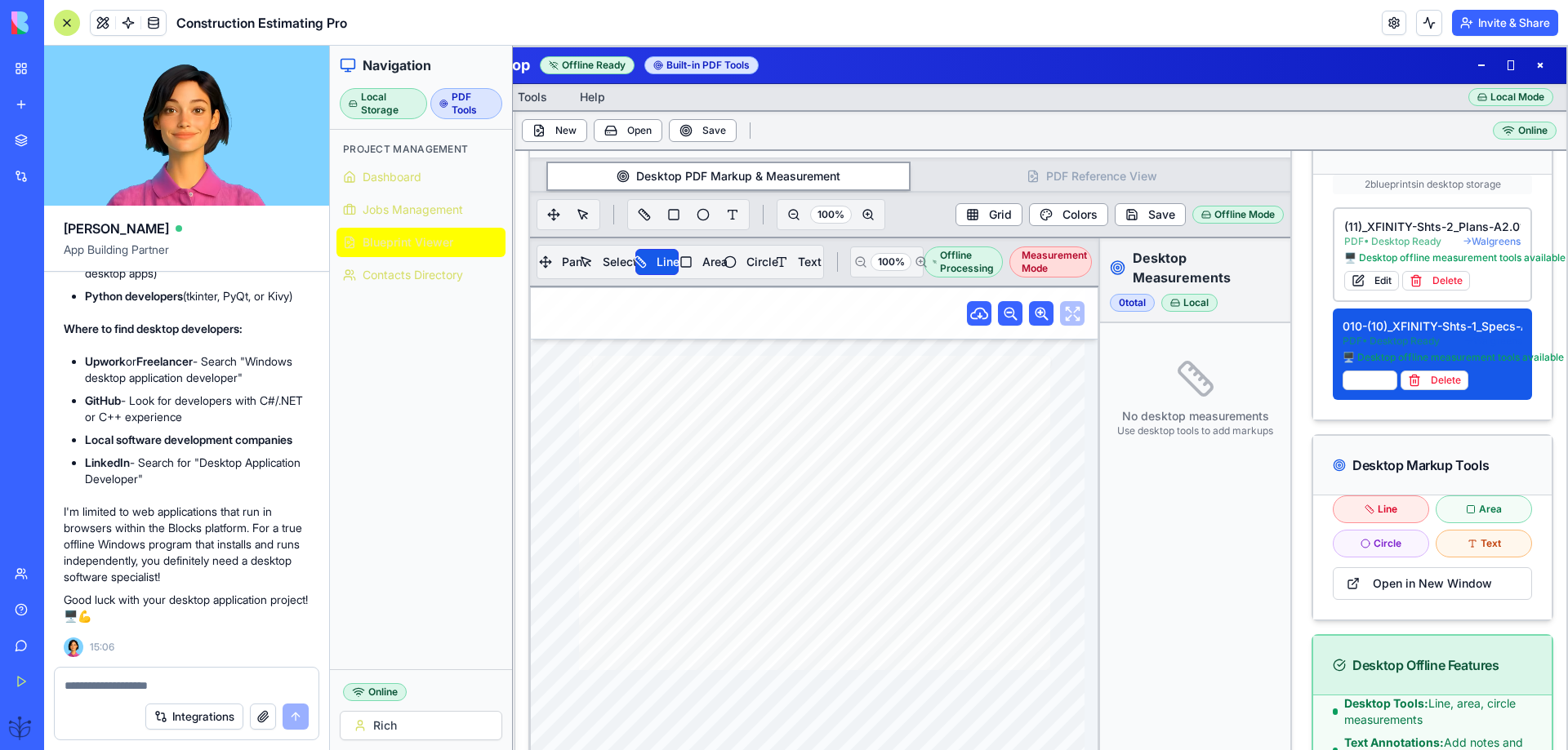
scroll to position [73390, 0]
click at [564, 138] on button "New" at bounding box center [554, 131] width 65 height 23
click at [561, 136] on button "New" at bounding box center [554, 131] width 65 height 23
click at [562, 135] on button "New" at bounding box center [554, 131] width 65 height 23
click at [561, 135] on button "New" at bounding box center [554, 131] width 65 height 23
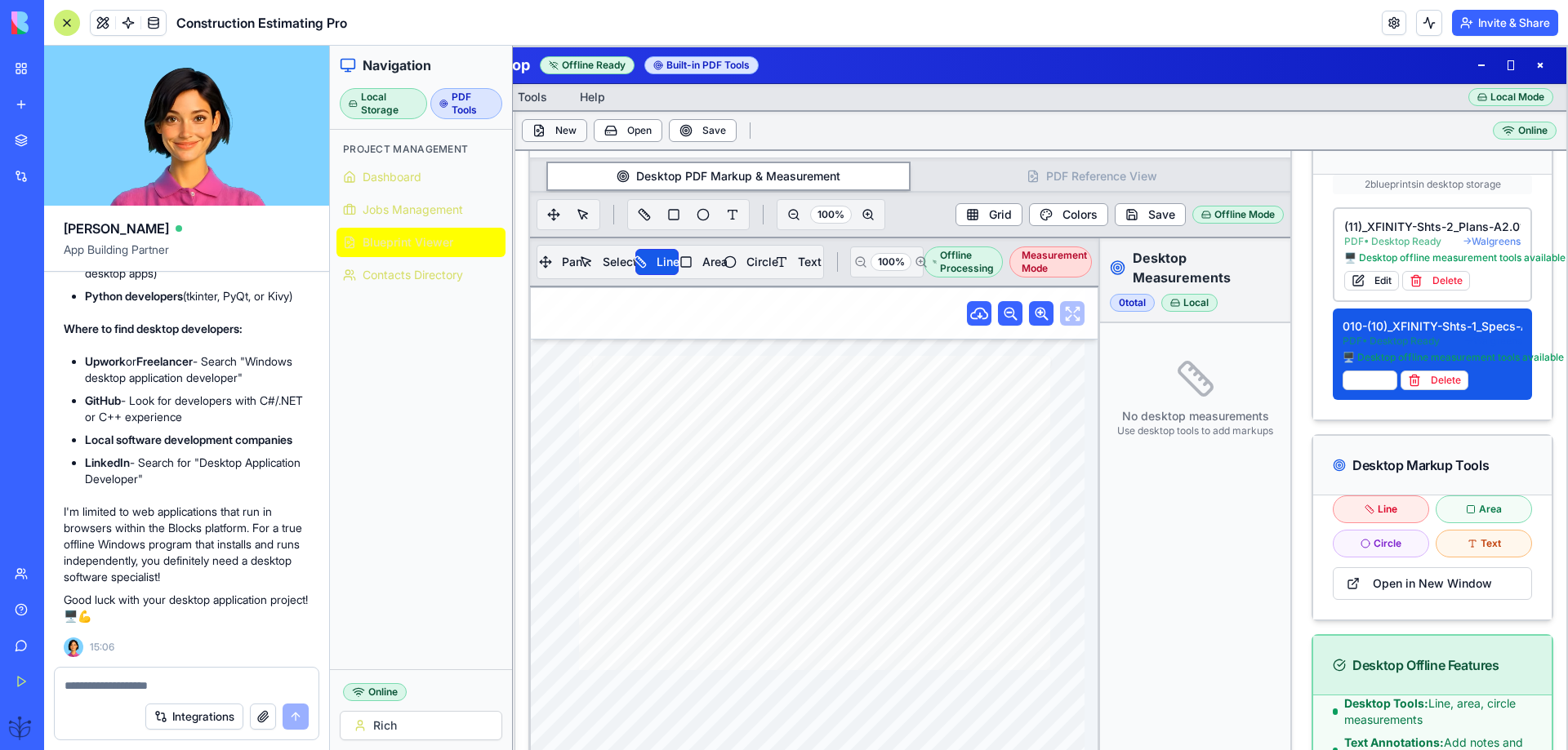
click at [559, 138] on button "New" at bounding box center [554, 131] width 65 height 23
click at [559, 139] on button "New" at bounding box center [554, 131] width 65 height 23
click at [375, 184] on span "Dashboard" at bounding box center [392, 177] width 59 height 16
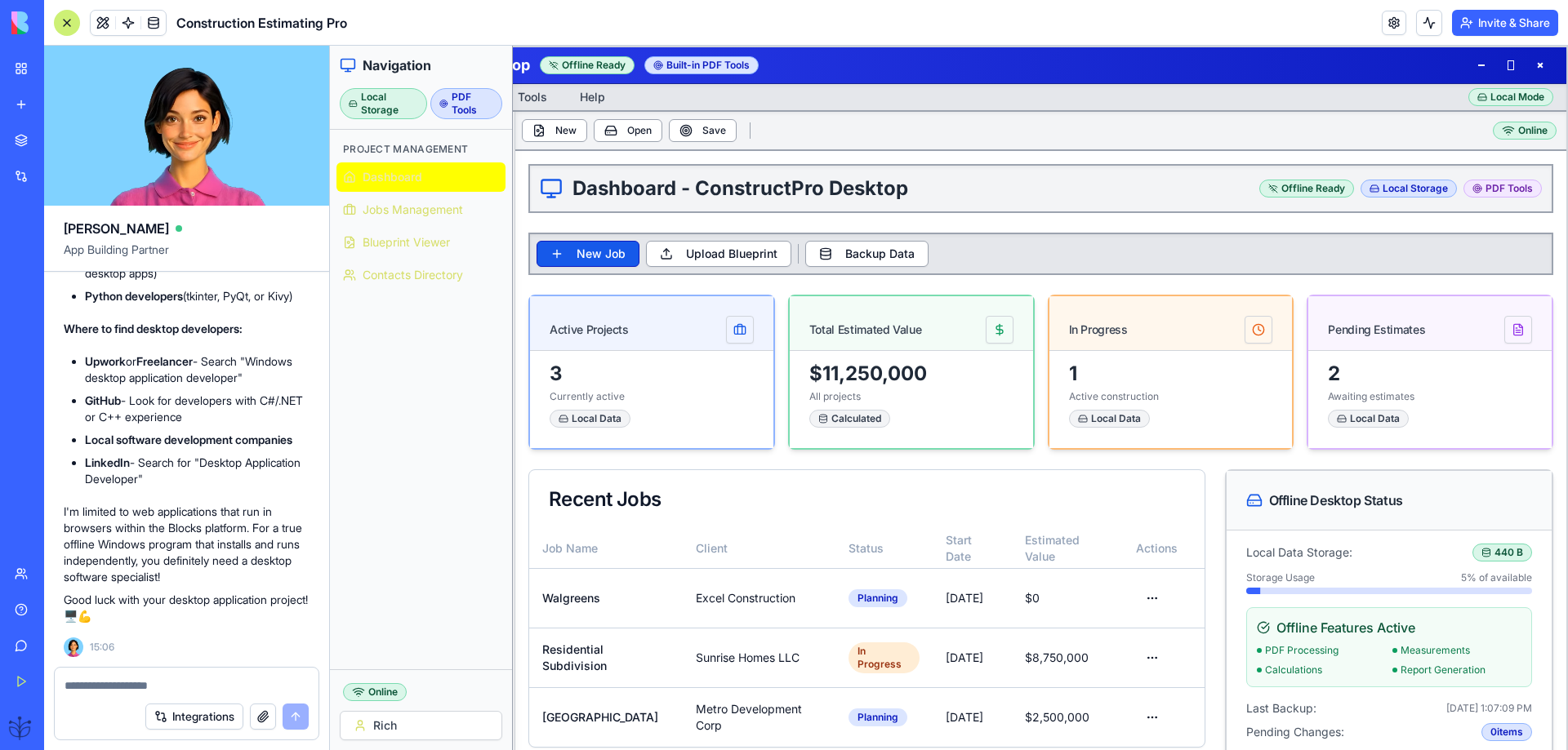
click at [1299, 191] on div "Offline Ready" at bounding box center [1306, 188] width 94 height 18
click at [1405, 188] on div "Local Storage" at bounding box center [1409, 188] width 96 height 18
click at [1404, 190] on div "Local Storage" at bounding box center [1409, 188] width 96 height 18
click at [1497, 192] on div "PDF Tools" at bounding box center [1502, 188] width 79 height 18
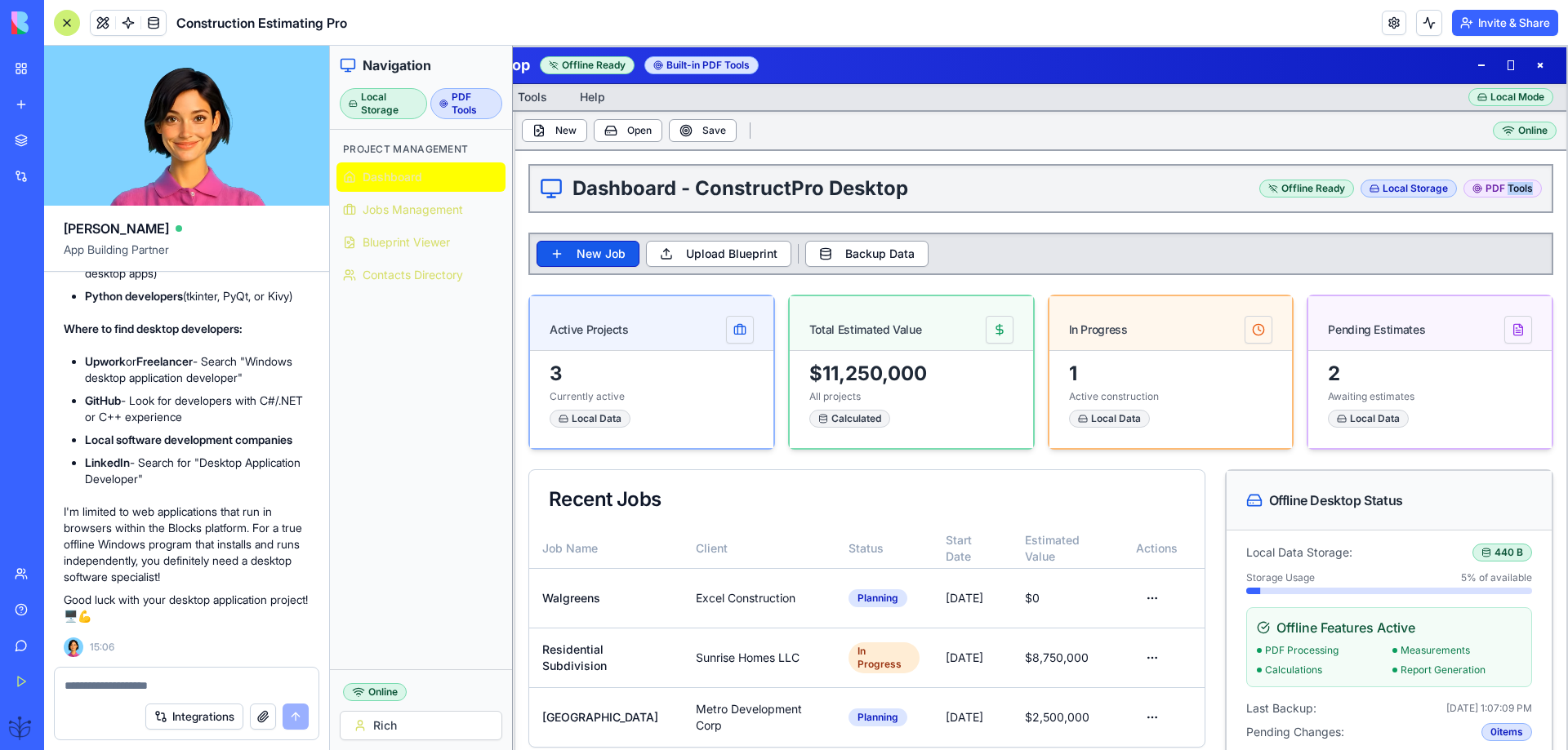
click at [1497, 193] on div "PDF Tools" at bounding box center [1502, 188] width 79 height 18
click at [1498, 70] on button at bounding box center [1511, 65] width 26 height 20
click at [1468, 70] on button at bounding box center [1481, 65] width 26 height 20
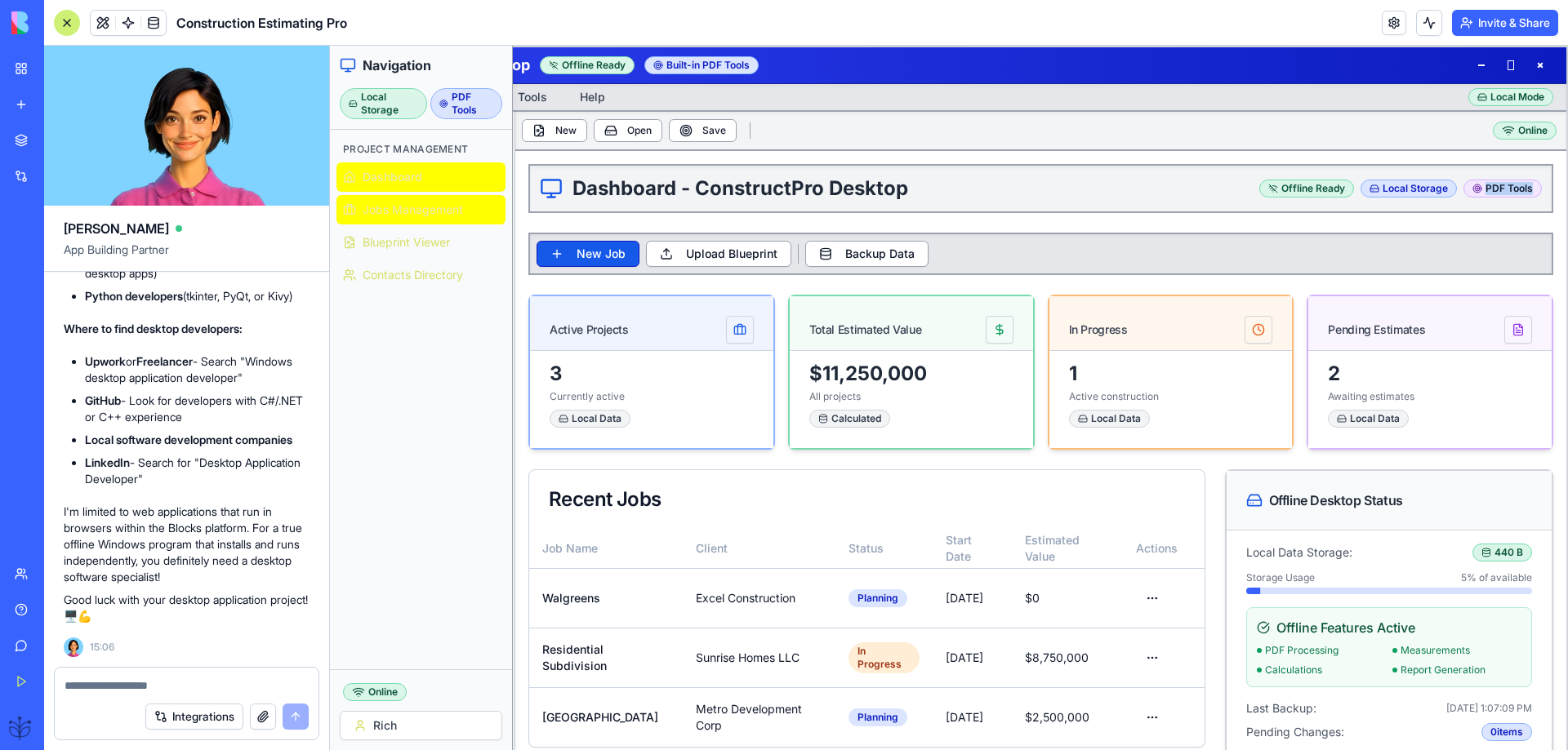
click at [392, 211] on span "Jobs Management" at bounding box center [413, 210] width 100 height 16
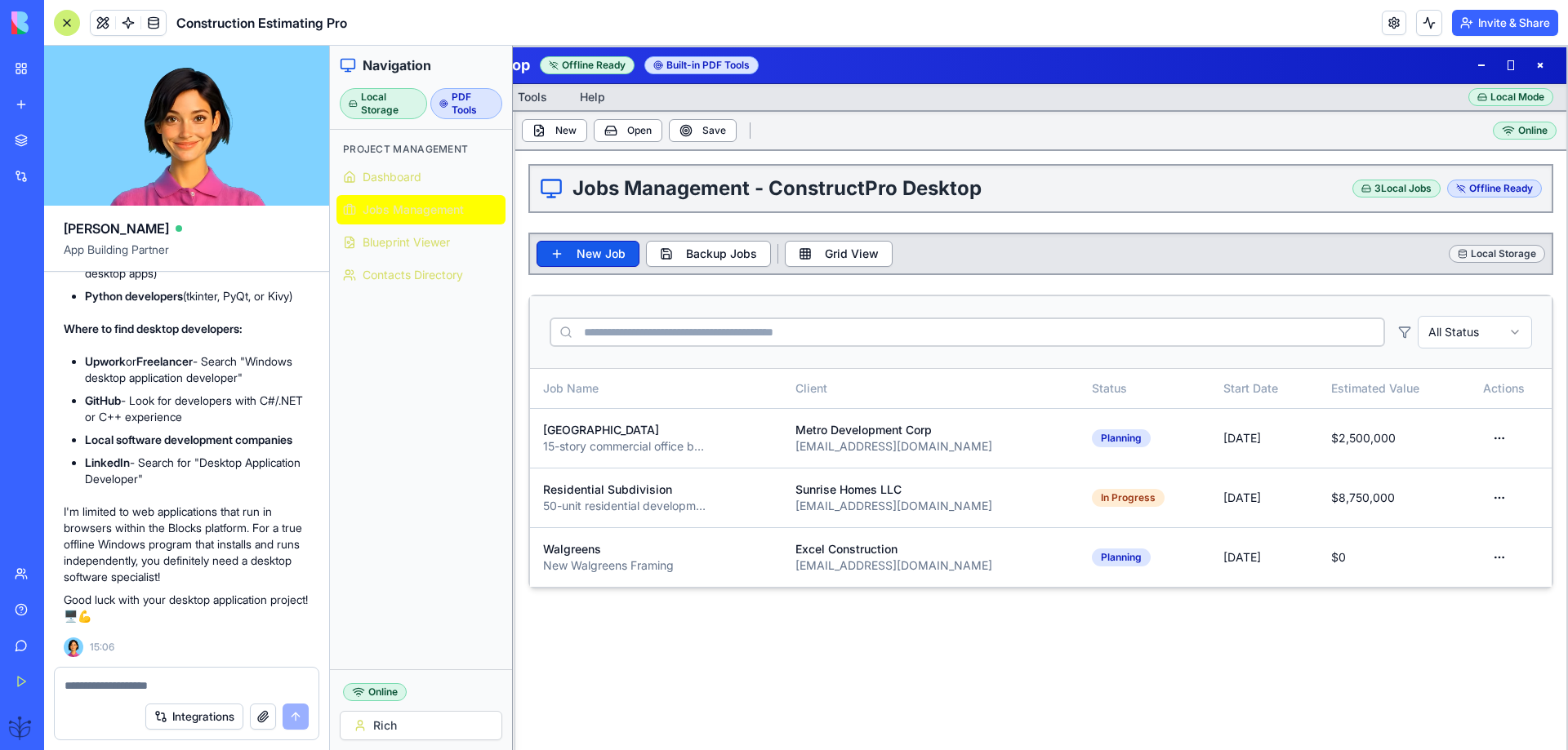
scroll to position [68, 0]
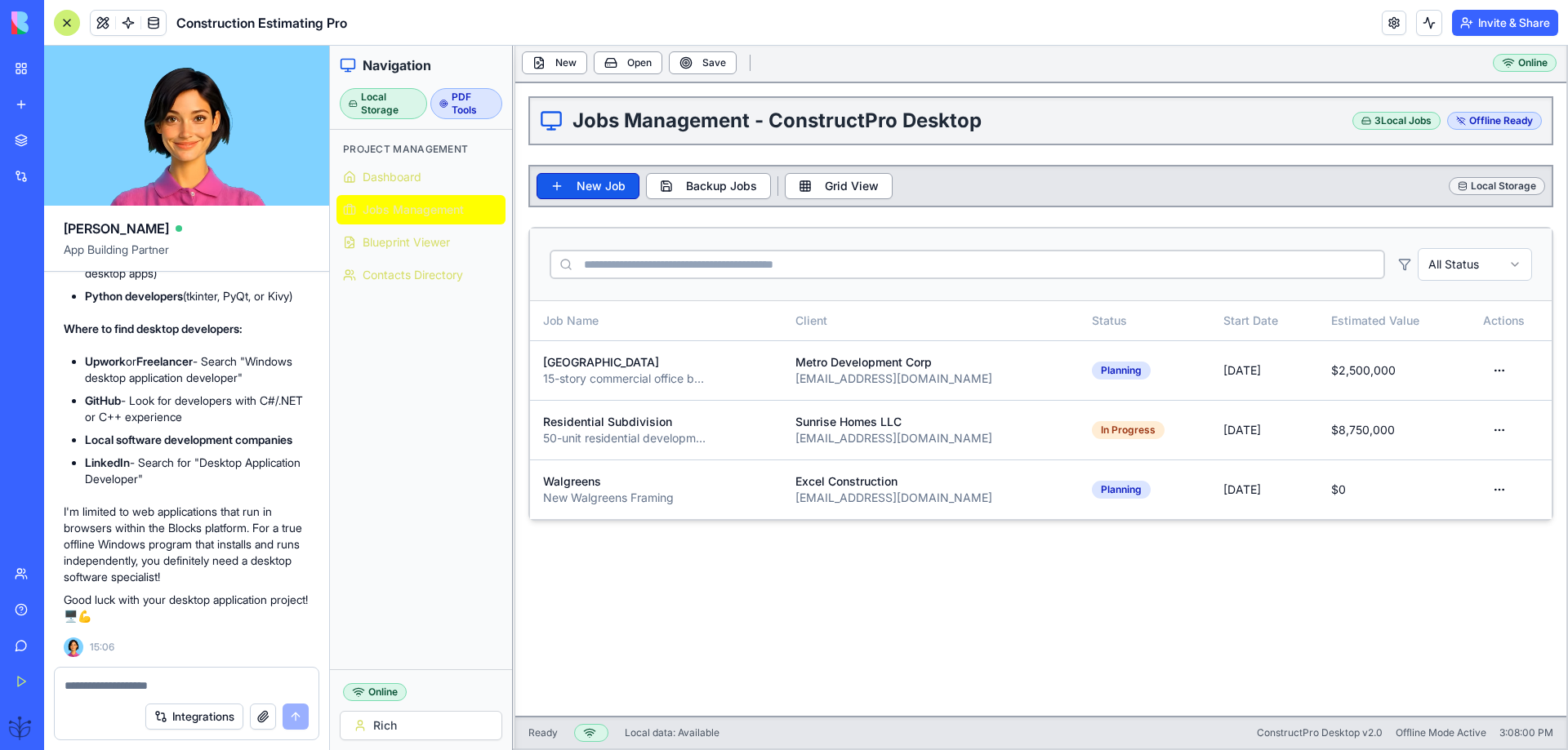
click at [76, 692] on textarea at bounding box center [186, 686] width 244 height 16
click at [560, 601] on div "Jobs Management - ConstructPro Desktop 3 Local Jobs Offline Ready New Job Backu…" at bounding box center [1040, 399] width 1051 height 633
click at [439, 604] on div "Project Management Dashboard Jobs Management Blueprint Viewer Contacts Directory" at bounding box center [421, 399] width 182 height 540
click at [65, 22] on div at bounding box center [67, 23] width 26 height 26
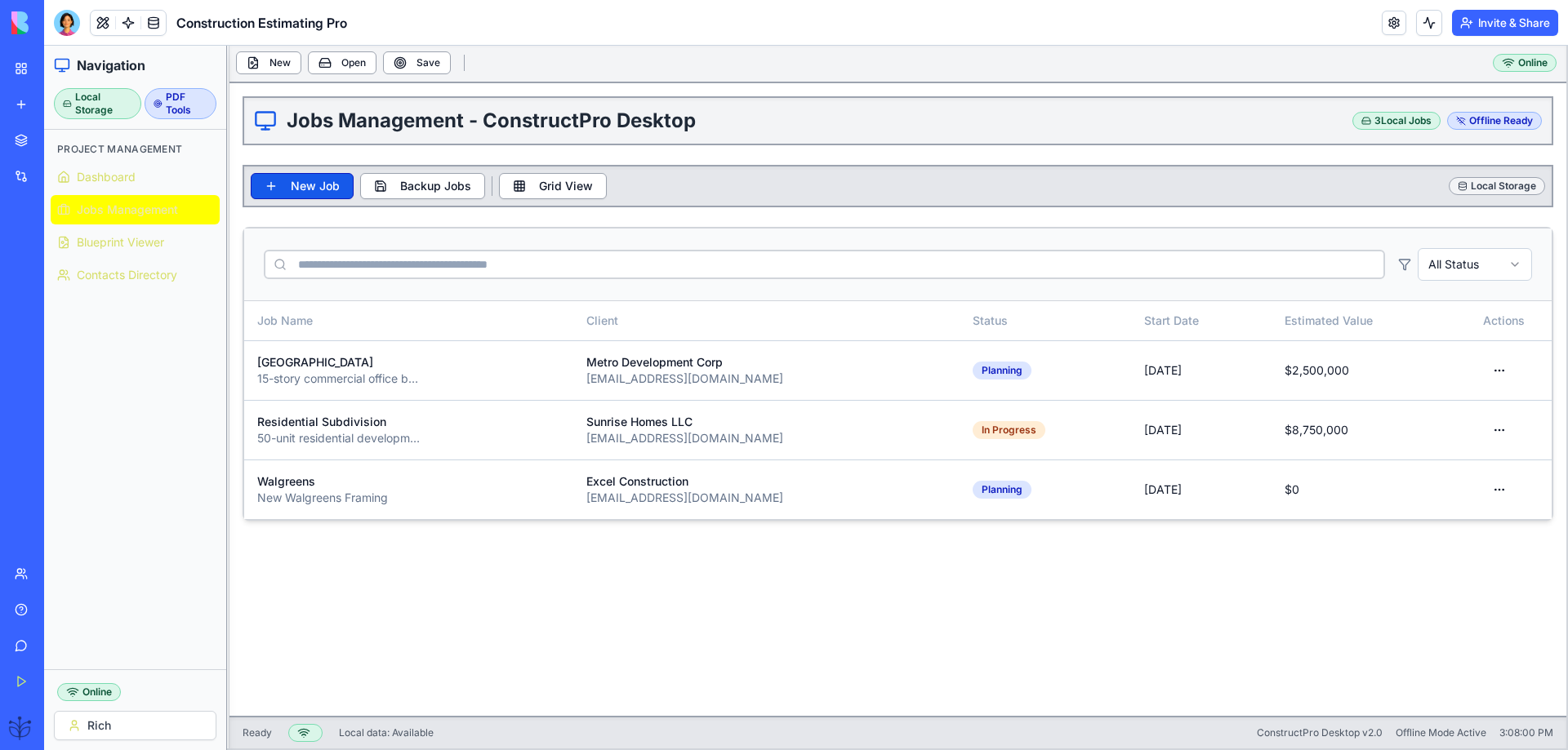
click at [32, 606] on link "Help" at bounding box center [37, 610] width 65 height 33
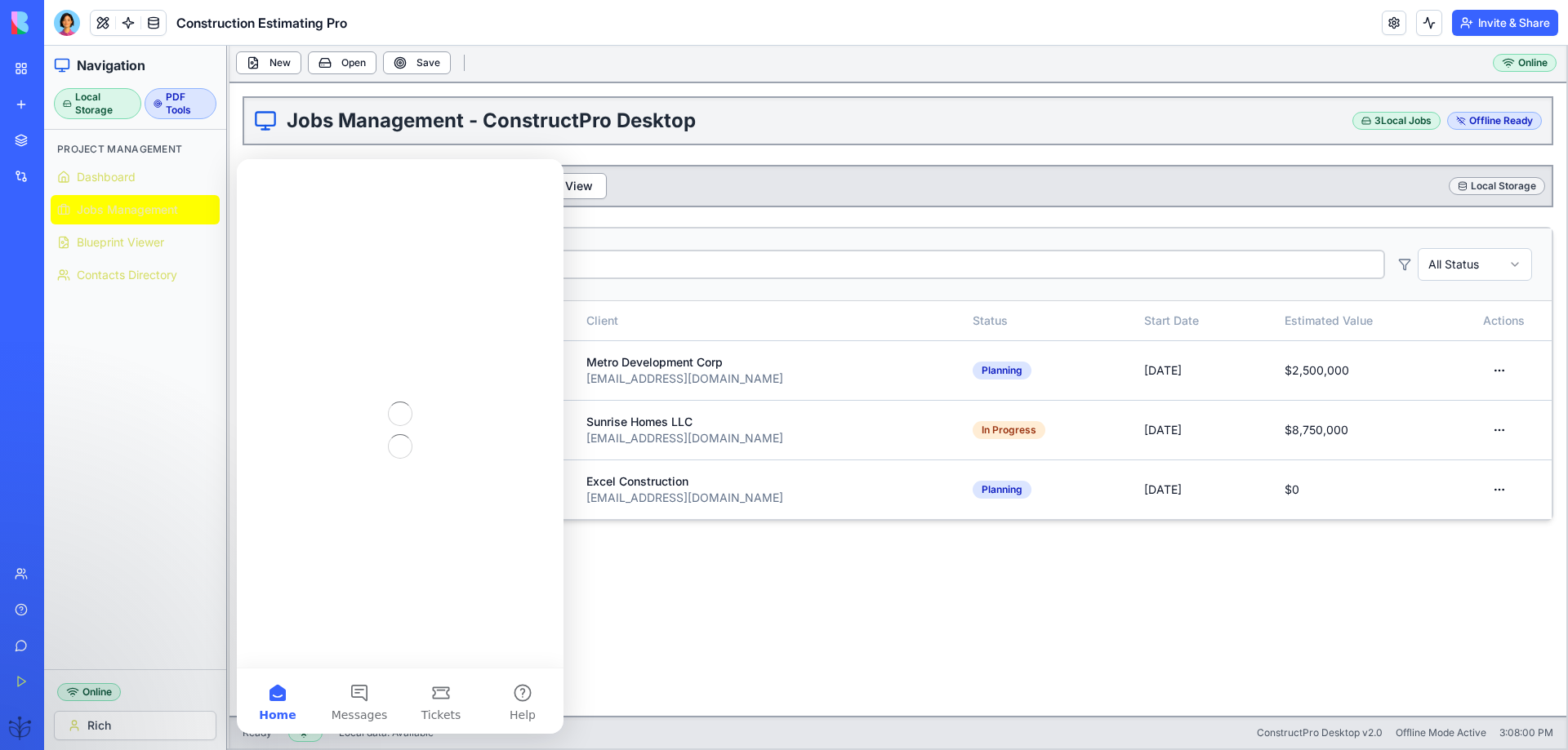
scroll to position [0, 0]
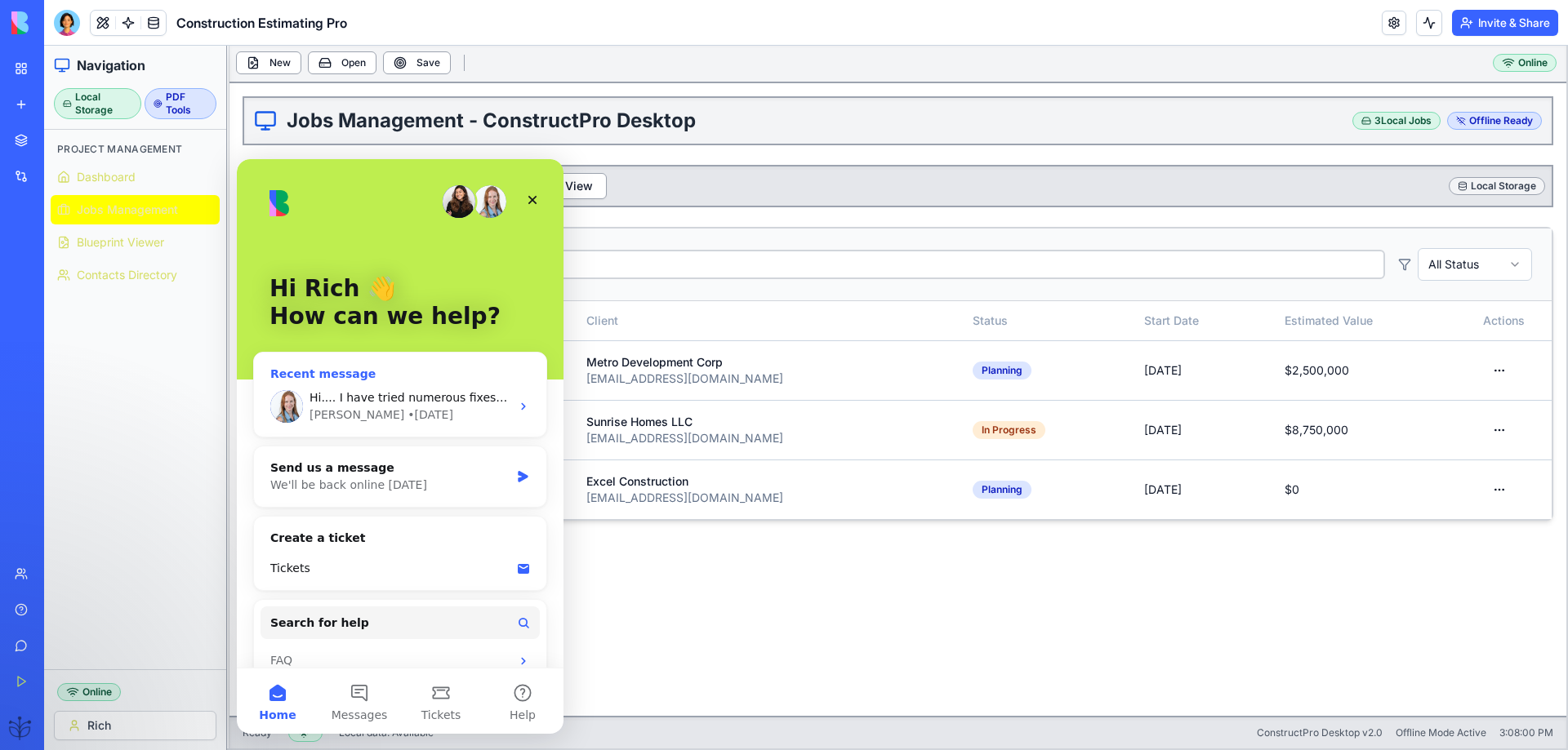
click at [331, 423] on div "Michal" at bounding box center [356, 416] width 94 height 17
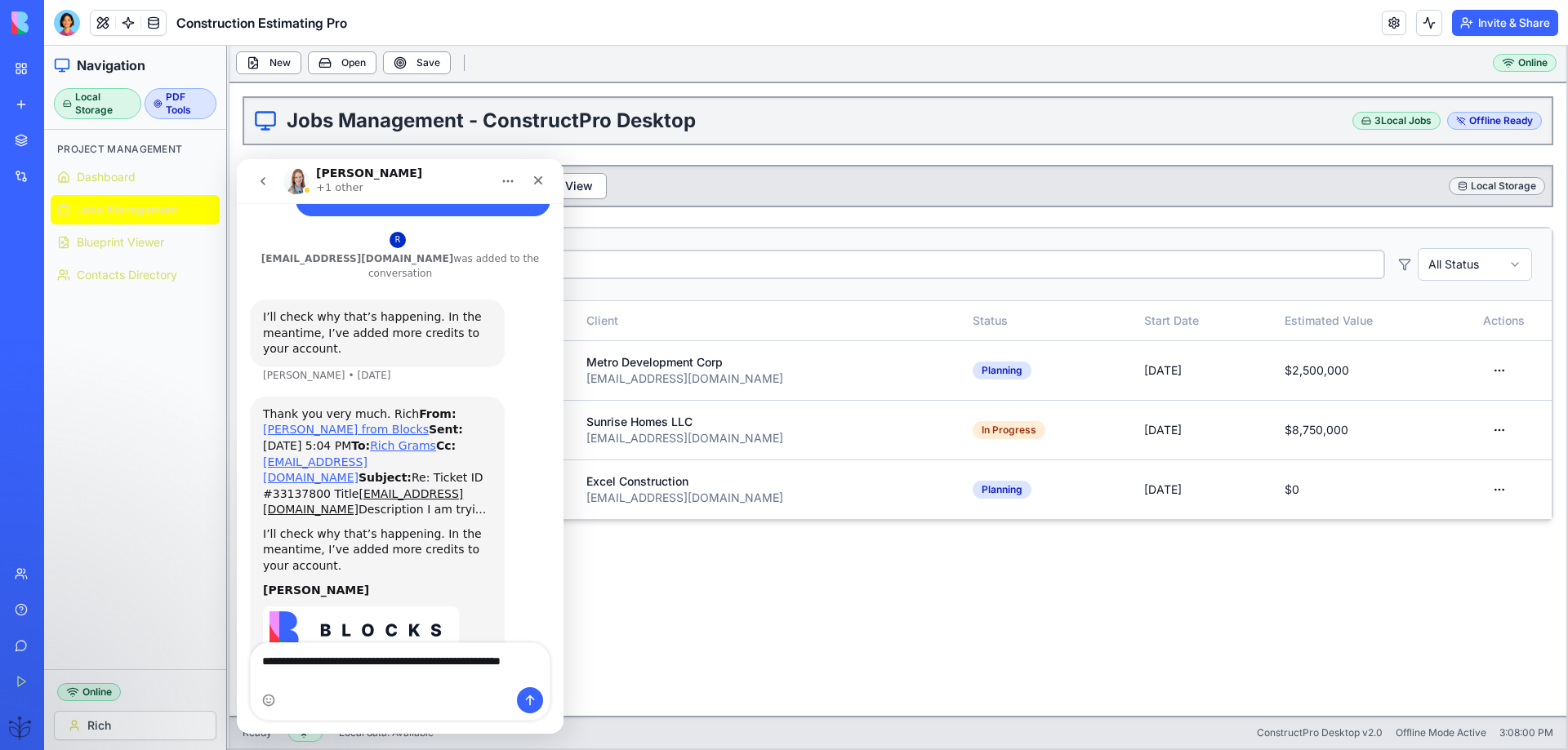
scroll to position [1894, 0]
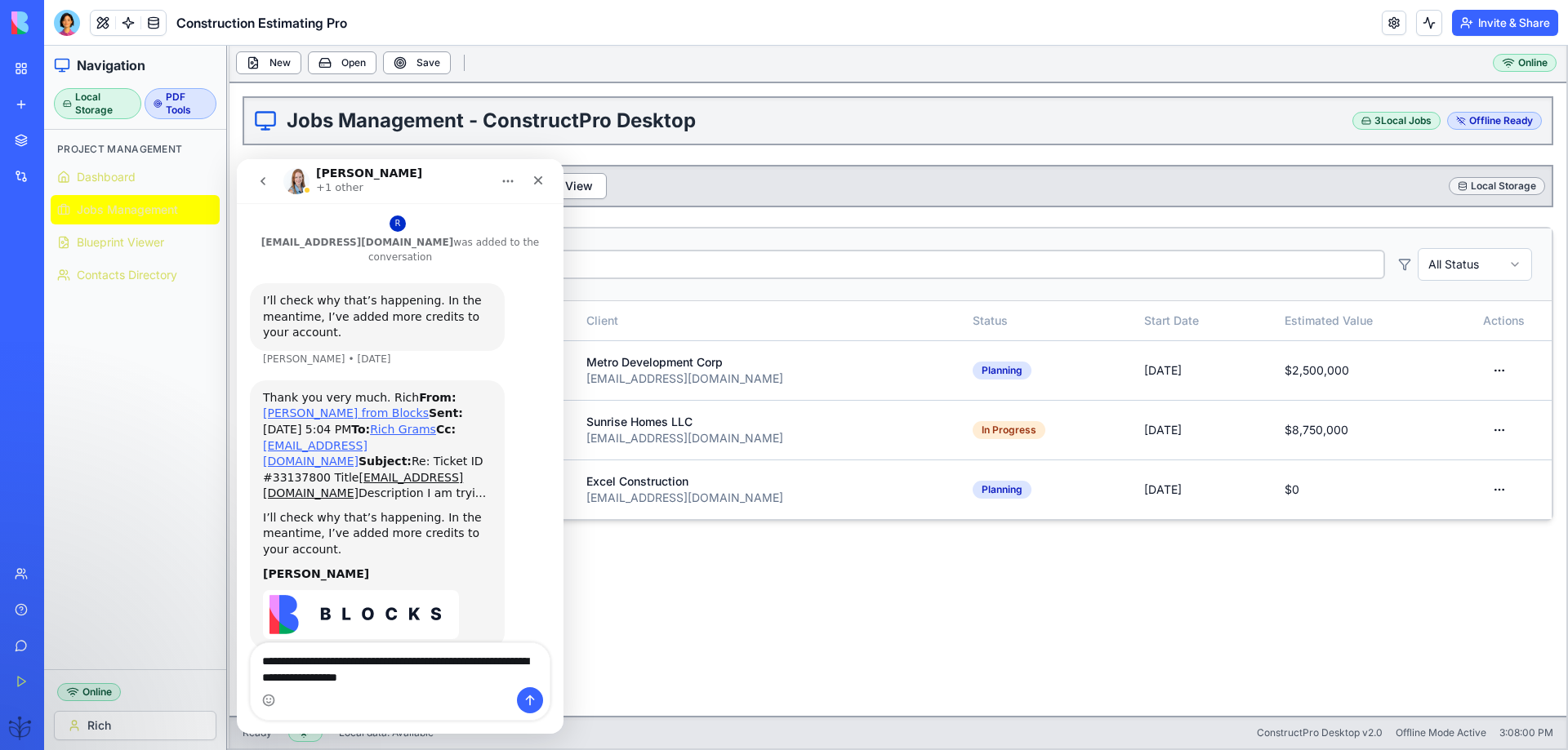
type textarea "**********"
click at [531, 703] on icon "Send a message…" at bounding box center [529, 700] width 13 height 13
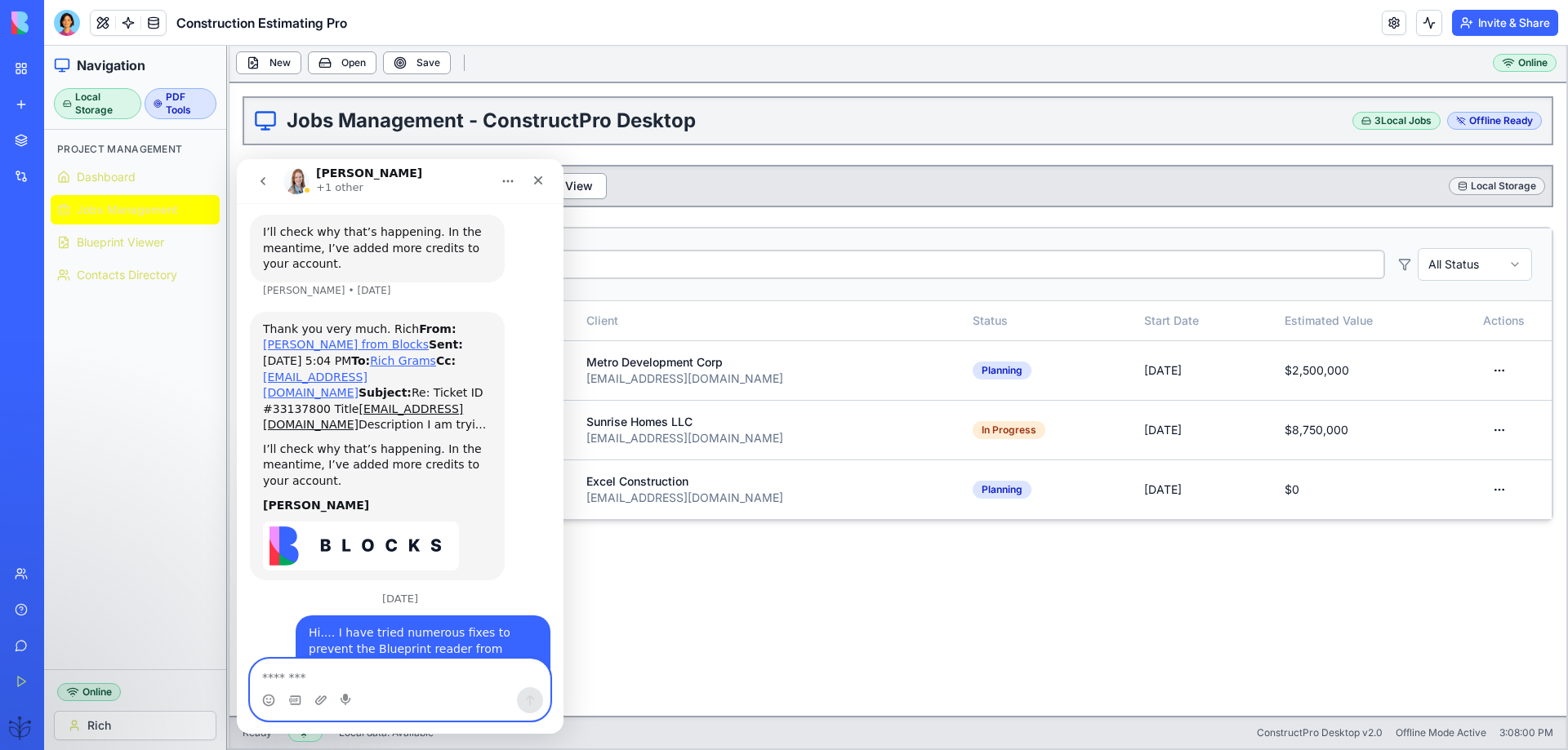
scroll to position [1964, 0]
